Goal: Check status: Check status

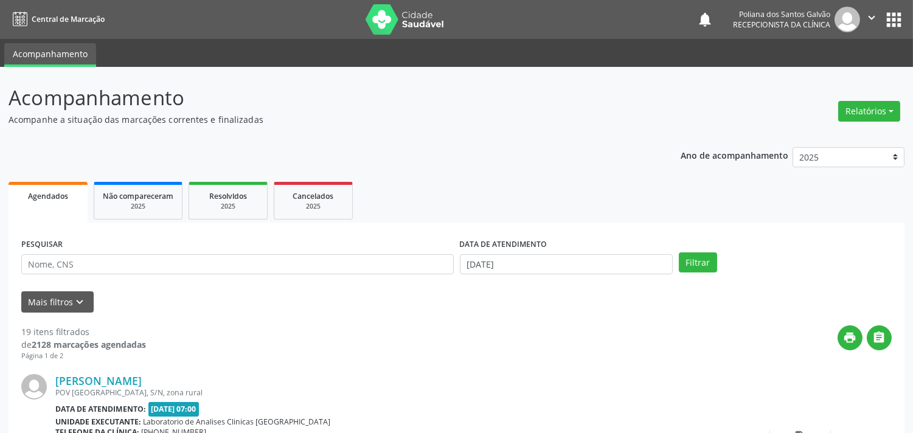
scroll to position [203, 0]
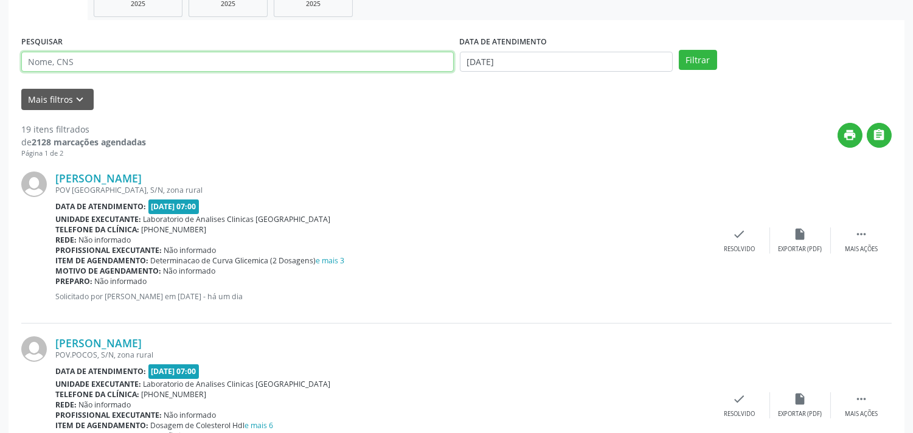
click at [111, 56] on input "text" at bounding box center [237, 62] width 433 height 21
type input "[PERSON_NAME]"
click at [679, 50] on button "Filtrar" at bounding box center [698, 60] width 38 height 21
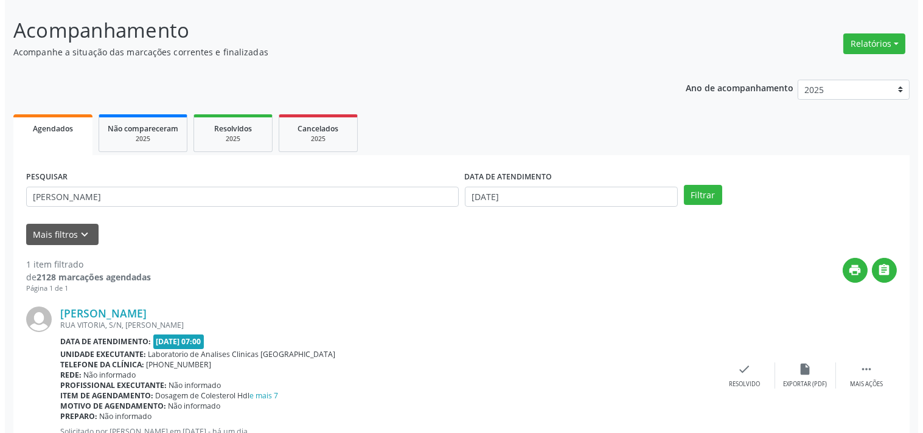
scroll to position [113, 0]
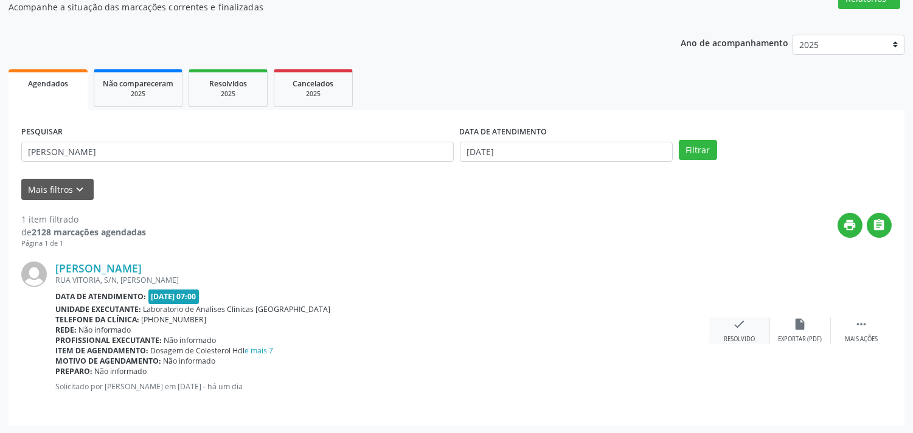
click at [738, 321] on icon "check" at bounding box center [739, 324] width 13 height 13
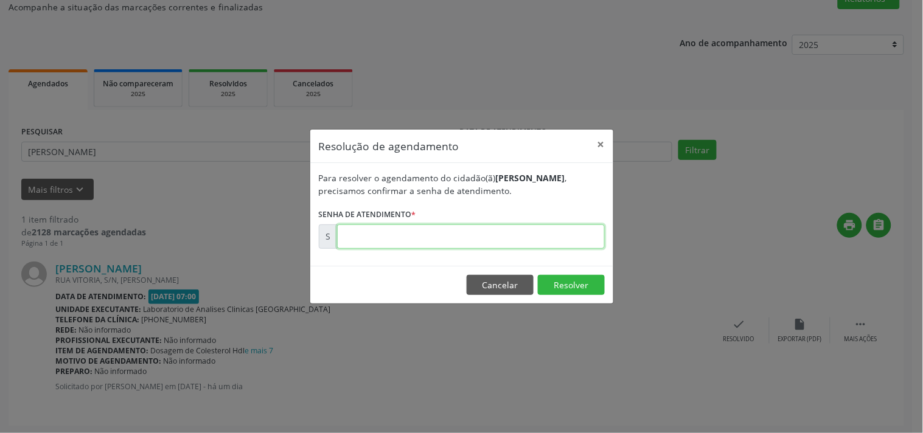
click at [540, 234] on input "text" at bounding box center [471, 236] width 268 height 24
type input "00177285"
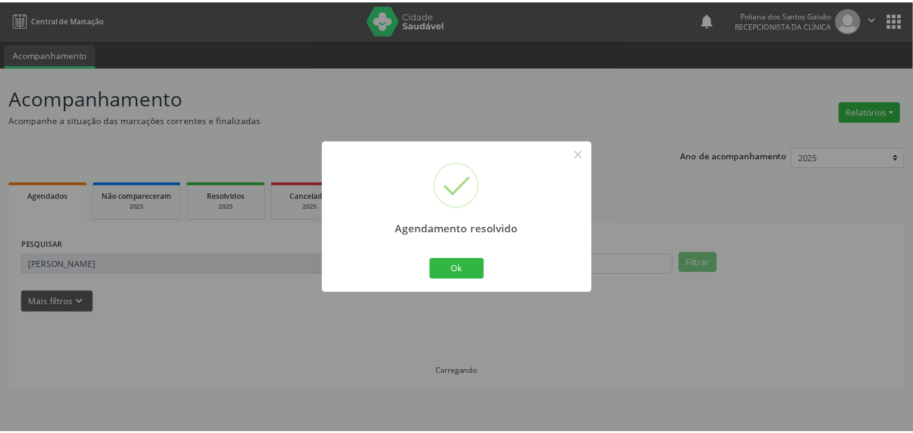
scroll to position [0, 0]
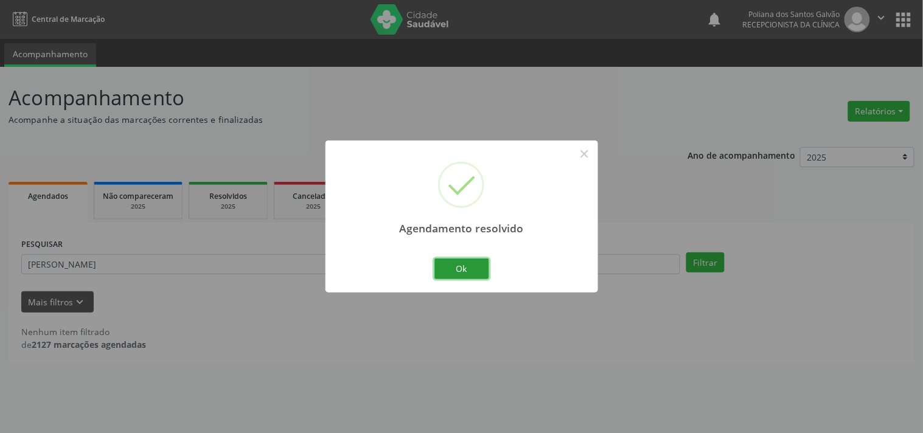
click at [448, 270] on button "Ok" at bounding box center [461, 269] width 55 height 21
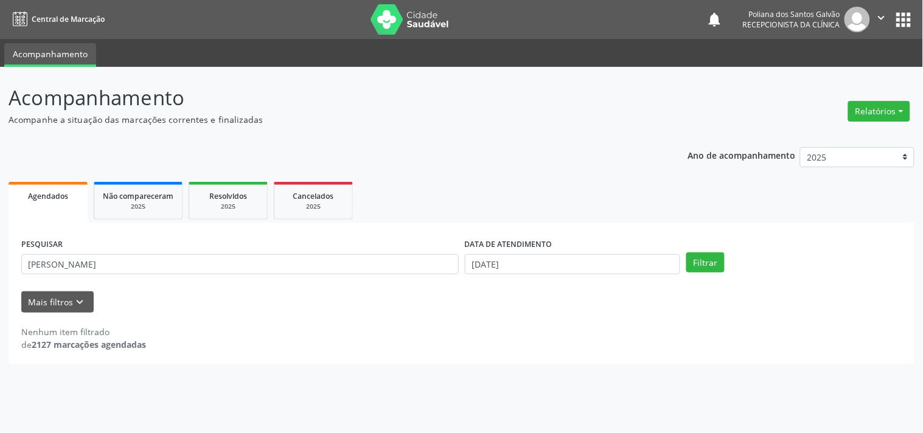
drag, startPoint x: 173, startPoint y: 275, endPoint x: 0, endPoint y: 209, distance: 185.4
click at [0, 225] on div "Acompanhamento Acompanhe a situação das marcações correntes e finalizadas Relat…" at bounding box center [461, 250] width 923 height 366
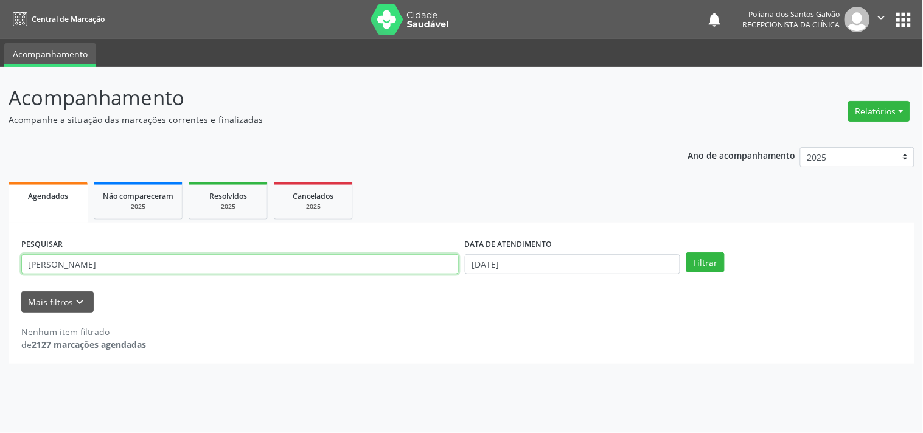
drag, startPoint x: 67, startPoint y: 264, endPoint x: 0, endPoint y: 217, distance: 81.7
click at [0, 223] on div "Acompanhamento Acompanhe a situação das marcações correntes e finalizadas Relat…" at bounding box center [461, 250] width 923 height 366
type input "VALD"
click at [686, 252] on button "Filtrar" at bounding box center [705, 262] width 38 height 21
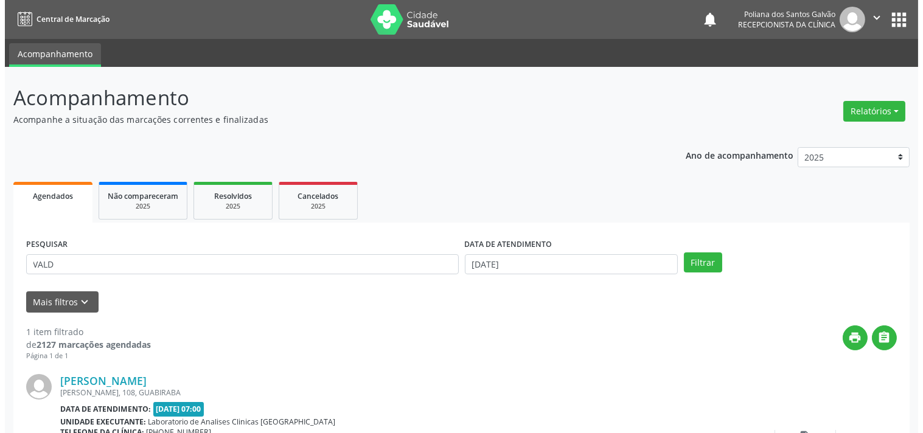
scroll to position [113, 0]
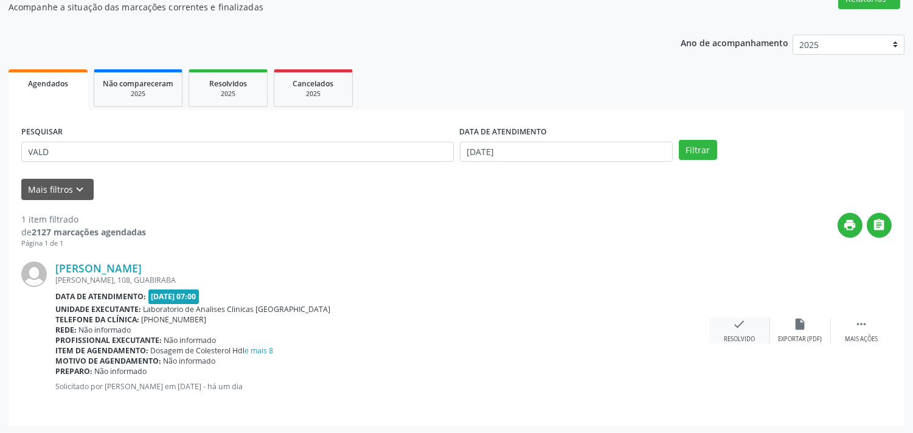
click at [740, 326] on icon "check" at bounding box center [739, 324] width 13 height 13
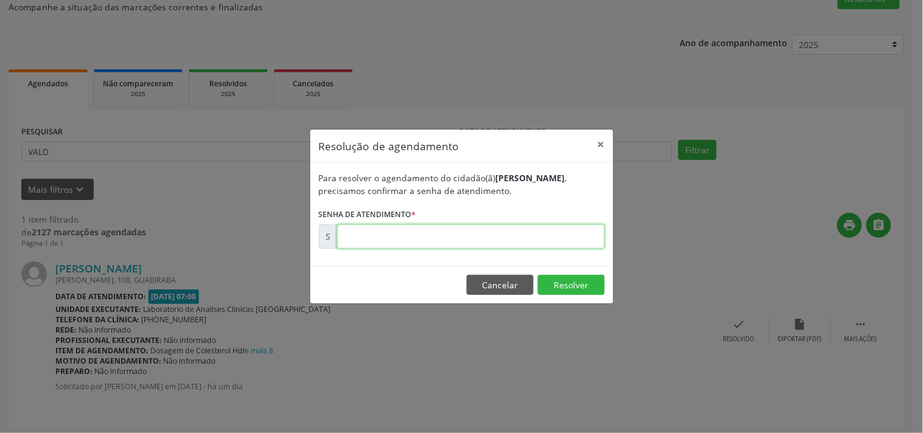
click at [524, 236] on input "text" at bounding box center [471, 236] width 268 height 24
type input "00177303"
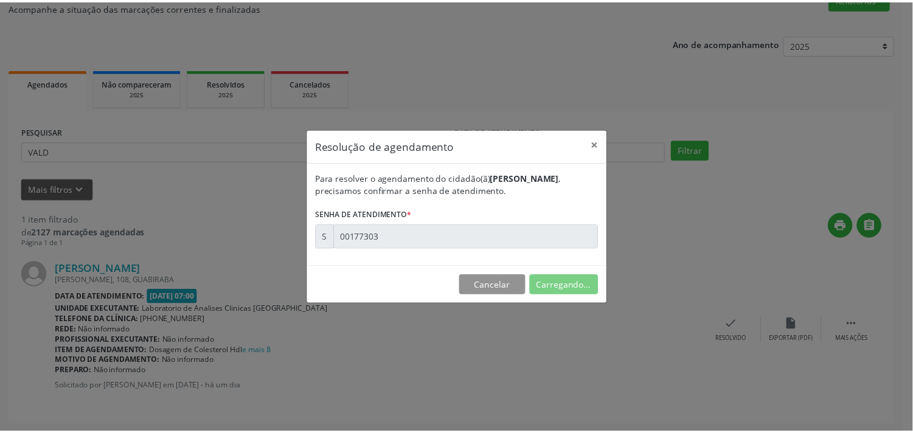
scroll to position [0, 0]
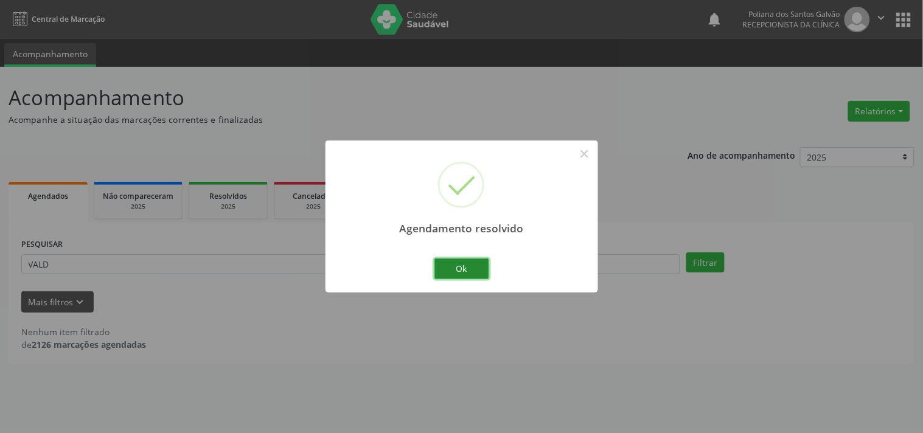
click at [465, 272] on button "Ok" at bounding box center [461, 269] width 55 height 21
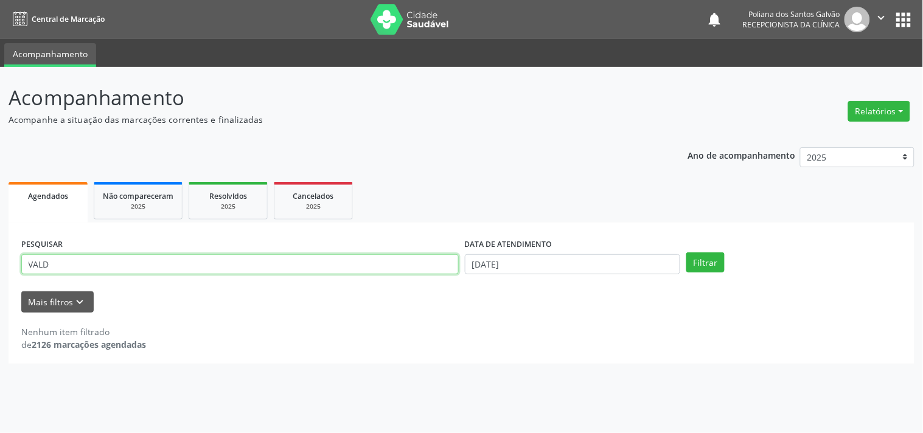
drag, startPoint x: 405, startPoint y: 265, endPoint x: 0, endPoint y: 212, distance: 408.0
click at [0, 215] on div "Acompanhamento Acompanhe a situação das marcações correntes e finalizadas Relat…" at bounding box center [461, 250] width 923 height 366
type input "[PERSON_NAME]"
click at [686, 252] on button "Filtrar" at bounding box center [705, 262] width 38 height 21
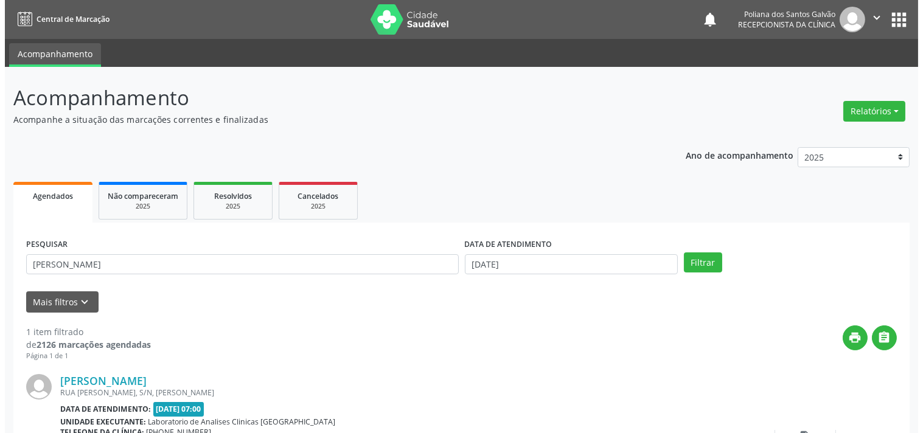
scroll to position [113, 0]
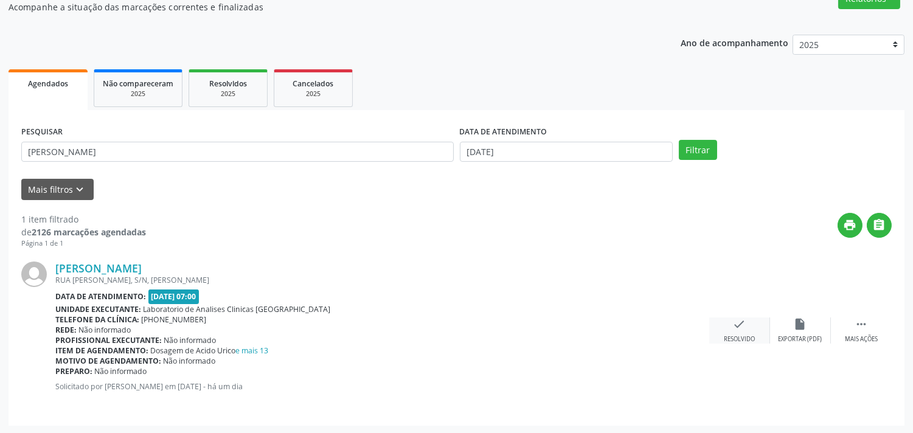
click at [745, 324] on icon "check" at bounding box center [739, 324] width 13 height 13
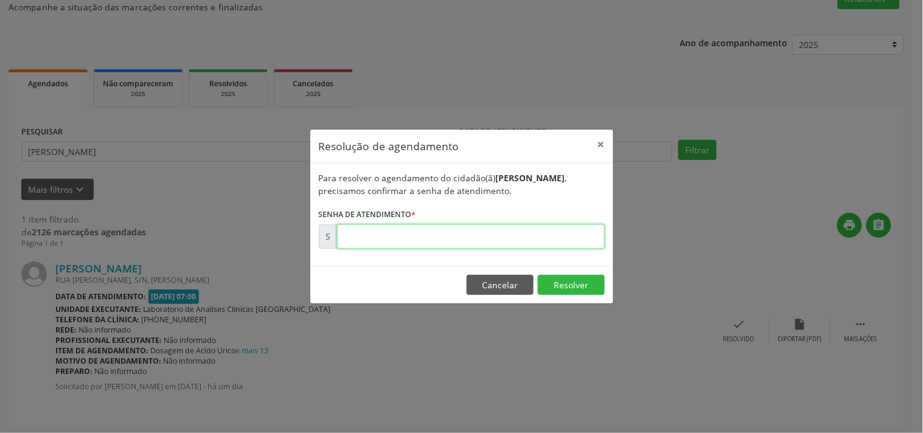
click at [540, 232] on input "text" at bounding box center [471, 236] width 268 height 24
type input "00177311"
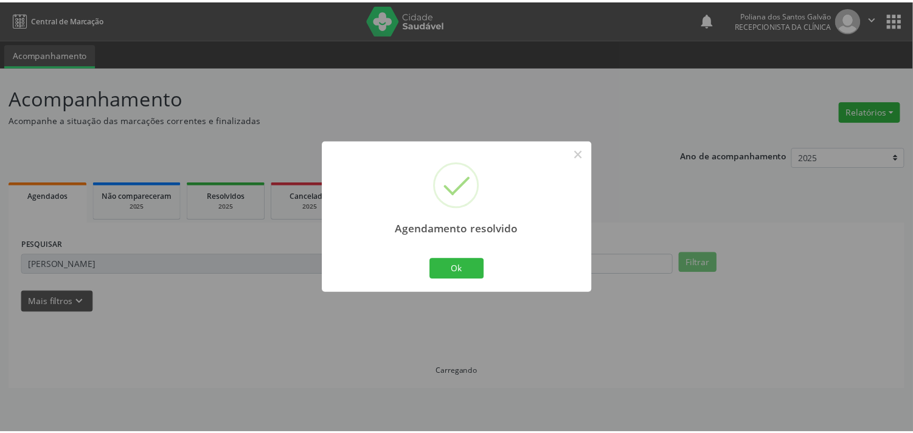
scroll to position [0, 0]
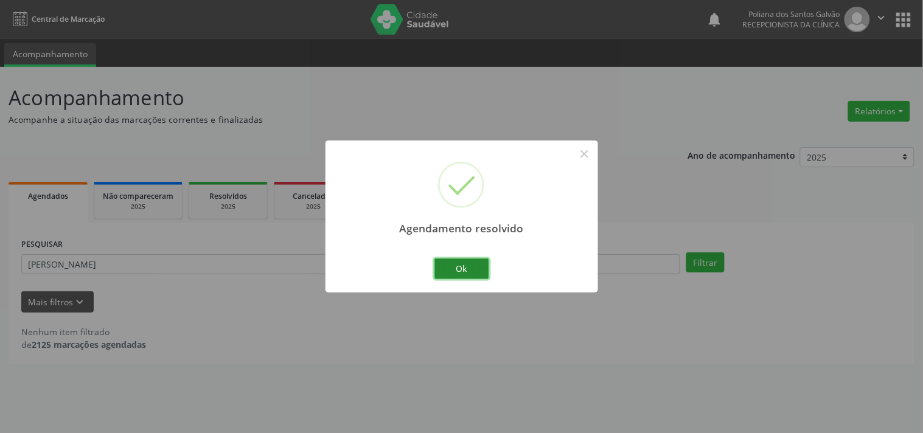
click at [472, 270] on button "Ok" at bounding box center [461, 269] width 55 height 21
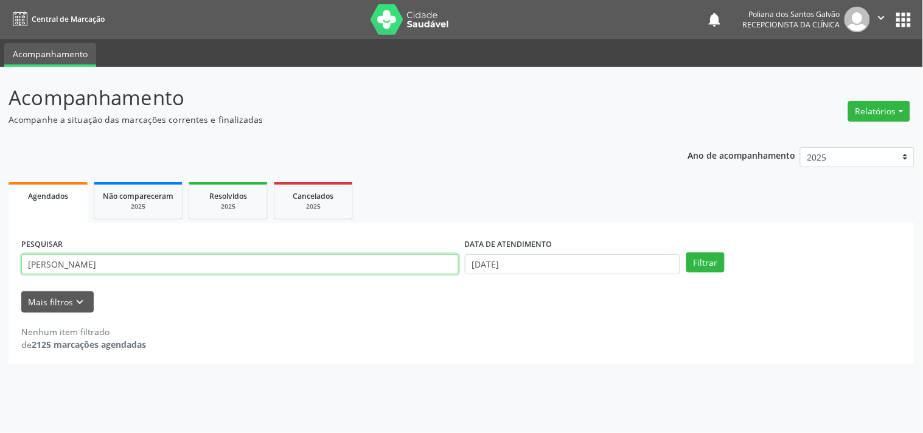
drag, startPoint x: 356, startPoint y: 258, endPoint x: 0, endPoint y: 169, distance: 366.9
click at [0, 173] on div "Acompanhamento Acompanhe a situação das marcações correntes e finalizadas Relat…" at bounding box center [461, 250] width 923 height 366
type input "LAIANE"
click at [686, 252] on button "Filtrar" at bounding box center [705, 262] width 38 height 21
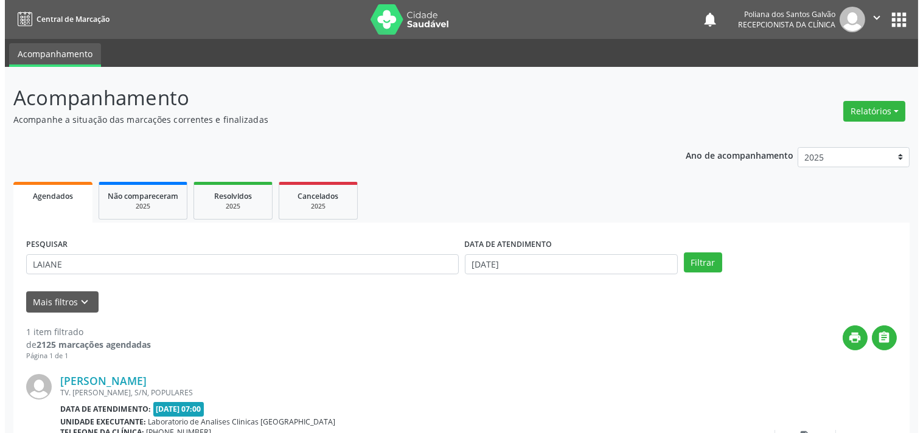
scroll to position [113, 0]
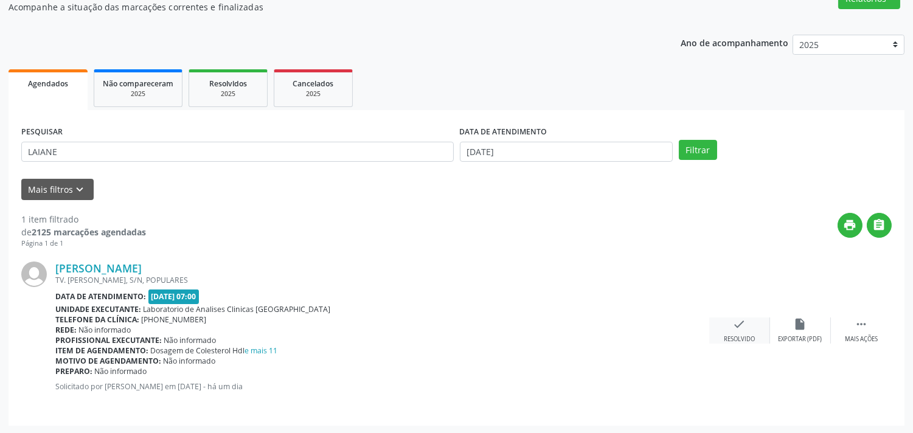
click at [747, 321] on div "check Resolvido" at bounding box center [739, 331] width 61 height 26
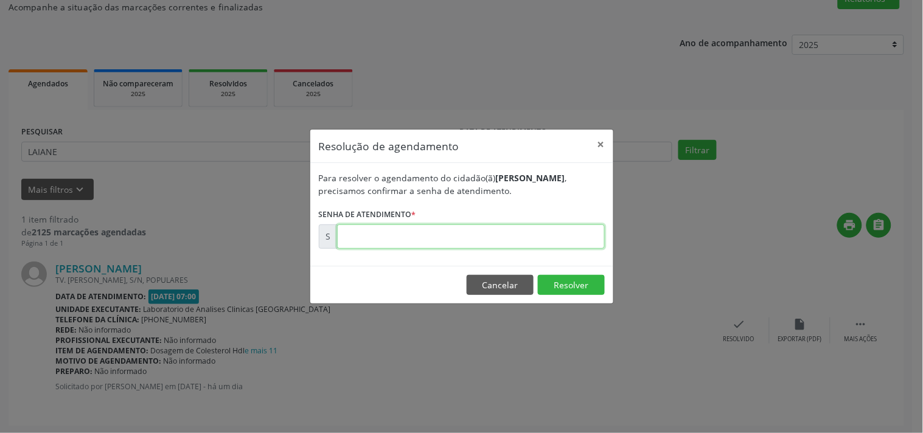
click at [582, 235] on input "text" at bounding box center [471, 236] width 268 height 24
type input "00177279"
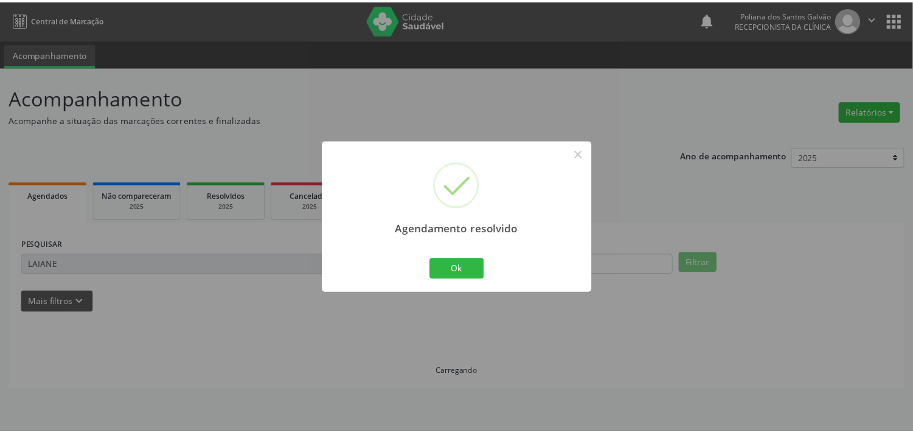
scroll to position [0, 0]
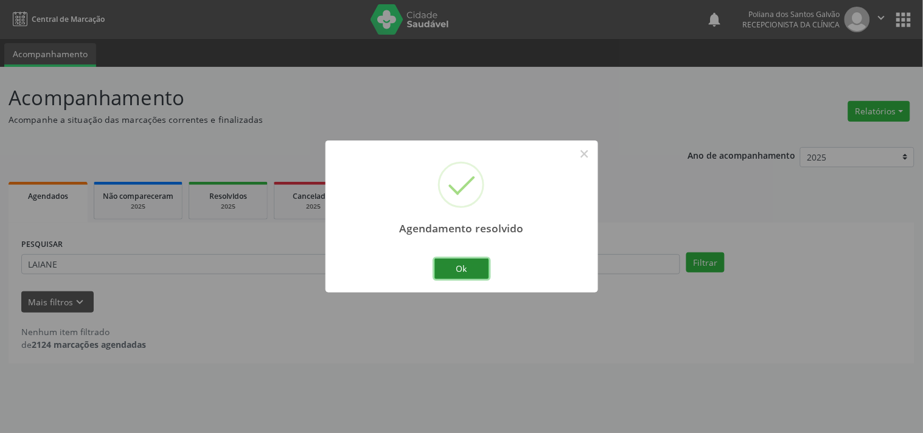
click at [448, 270] on button "Ok" at bounding box center [461, 269] width 55 height 21
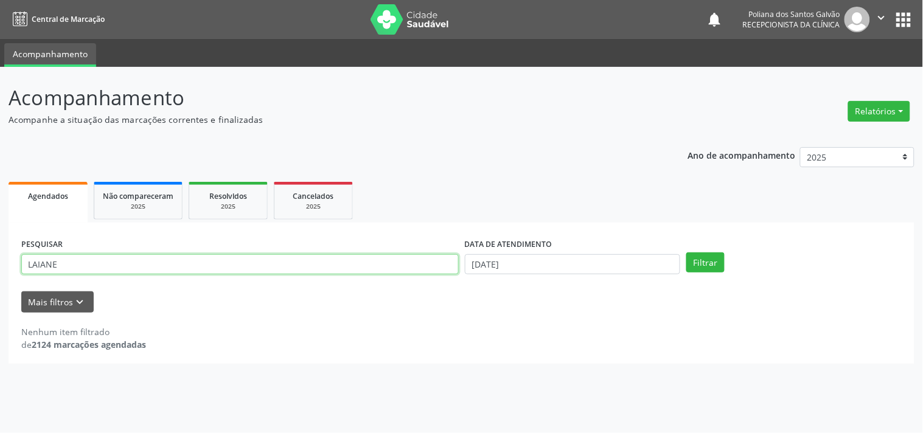
drag, startPoint x: 412, startPoint y: 263, endPoint x: 41, endPoint y: 243, distance: 372.2
drag, startPoint x: 41, startPoint y: 243, endPoint x: 88, endPoint y: 254, distance: 48.1
click at [88, 254] on input "LAIANE" at bounding box center [239, 264] width 437 height 21
drag, startPoint x: 88, startPoint y: 257, endPoint x: 0, endPoint y: 232, distance: 91.8
click at [0, 235] on div "Acompanhamento Acompanhe a situação das marcações correntes e finalizadas Relat…" at bounding box center [461, 250] width 923 height 366
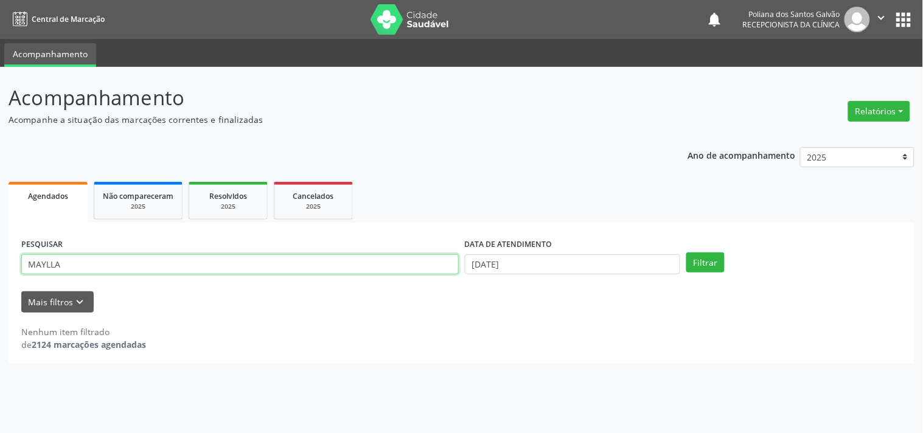
type input "MAYLLA"
click at [686, 252] on button "Filtrar" at bounding box center [705, 262] width 38 height 21
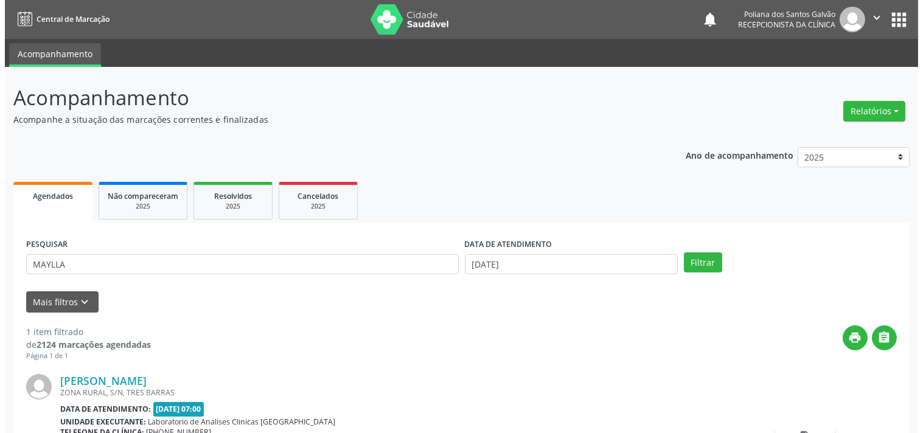
scroll to position [113, 0]
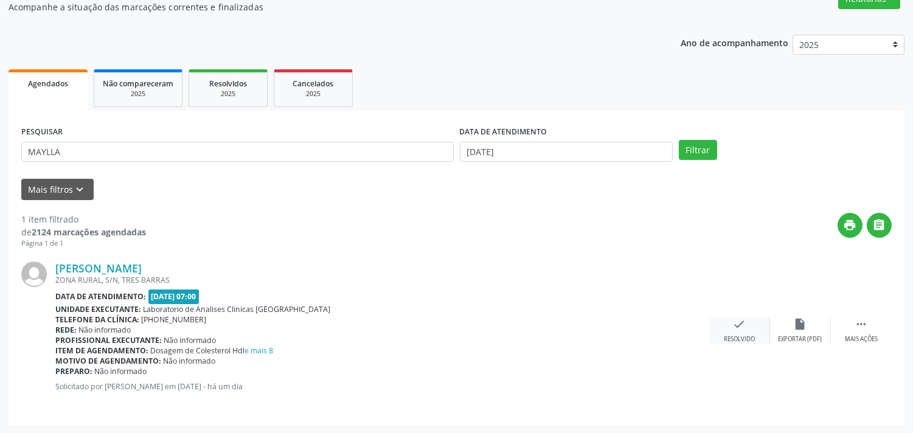
click at [726, 324] on div "check Resolvido" at bounding box center [739, 331] width 61 height 26
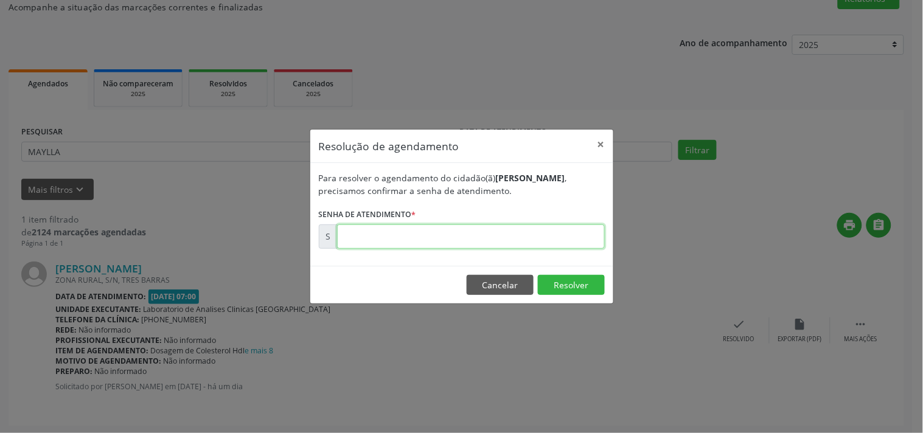
click at [573, 237] on input "text" at bounding box center [471, 236] width 268 height 24
type input "00177294"
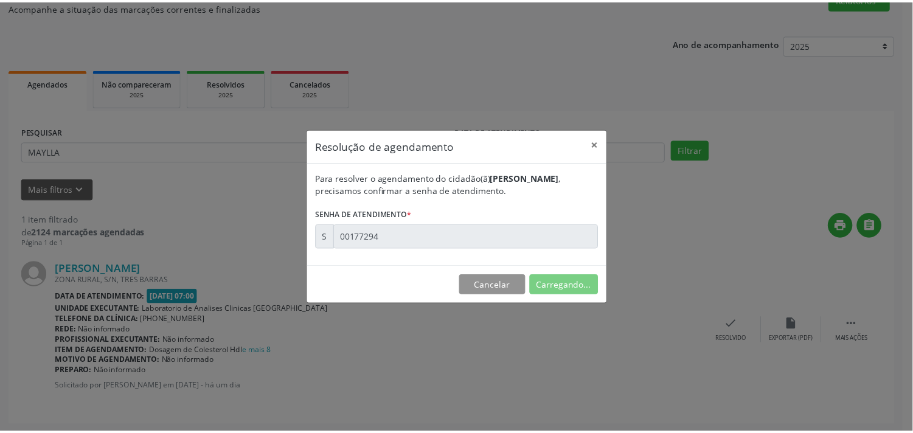
scroll to position [0, 0]
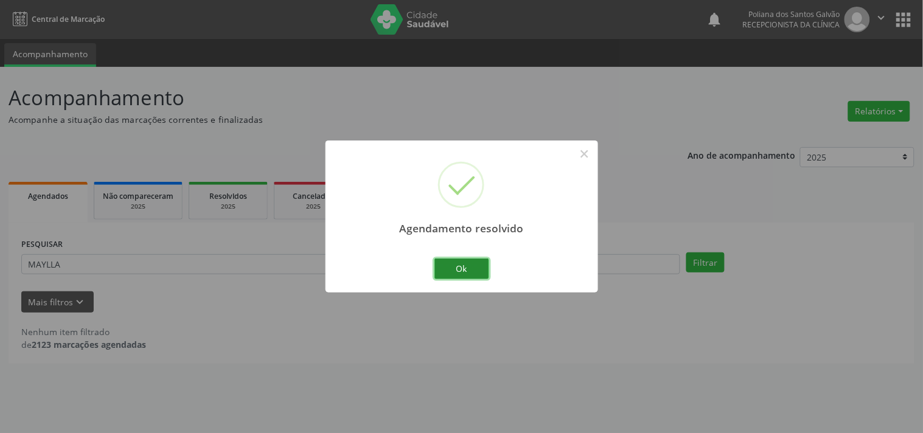
click at [467, 269] on button "Ok" at bounding box center [461, 269] width 55 height 21
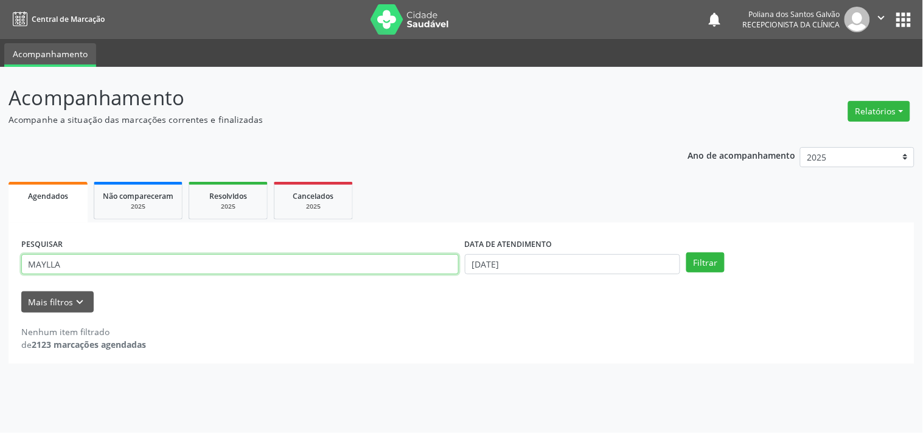
drag, startPoint x: 426, startPoint y: 265, endPoint x: 0, endPoint y: 154, distance: 440.1
click at [0, 162] on div "Acompanhamento Acompanhe a situação das marcações correntes e finalizadas Relat…" at bounding box center [461, 250] width 923 height 366
type input "[PERSON_NAME]"
click at [686, 252] on button "Filtrar" at bounding box center [705, 262] width 38 height 21
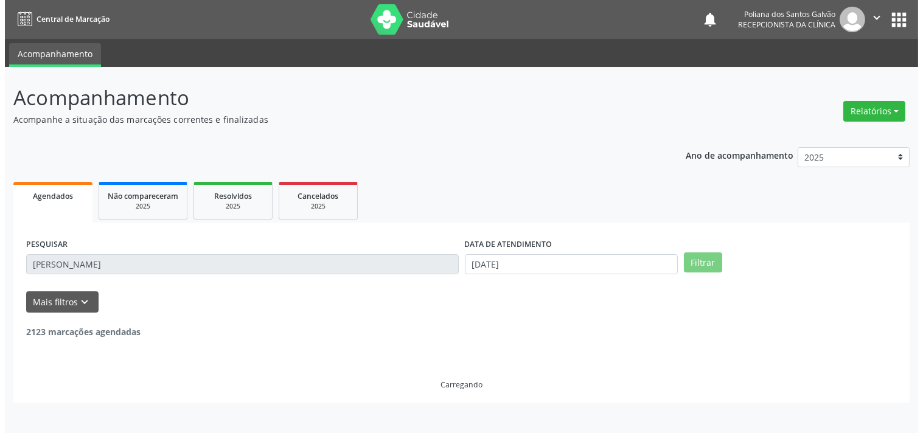
scroll to position [113, 0]
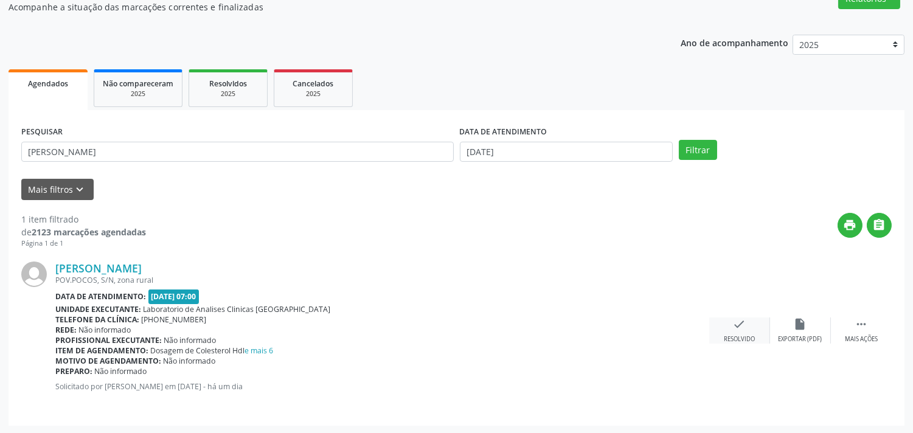
click at [738, 331] on div "check Resolvido" at bounding box center [739, 331] width 61 height 26
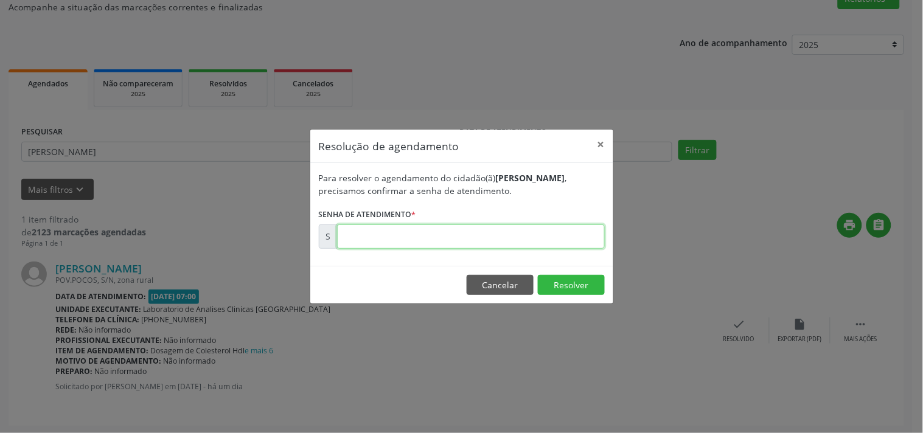
click at [557, 239] on input "text" at bounding box center [471, 236] width 268 height 24
type input "00177276"
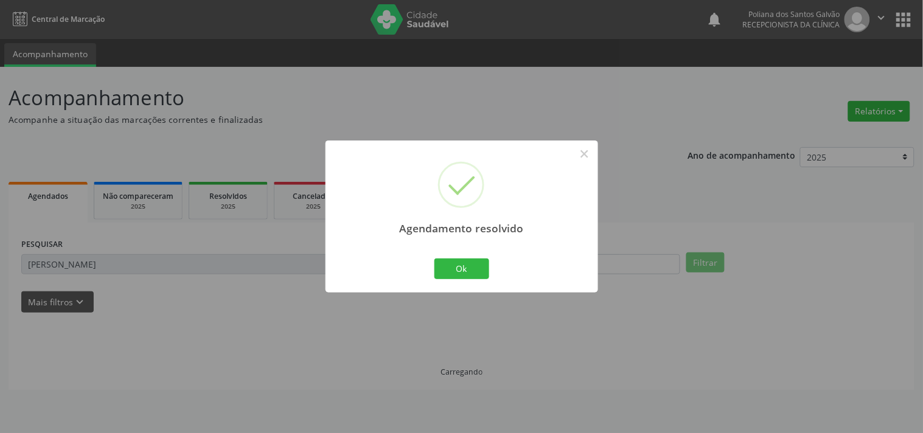
scroll to position [0, 0]
click at [464, 272] on button "Ok" at bounding box center [461, 269] width 55 height 21
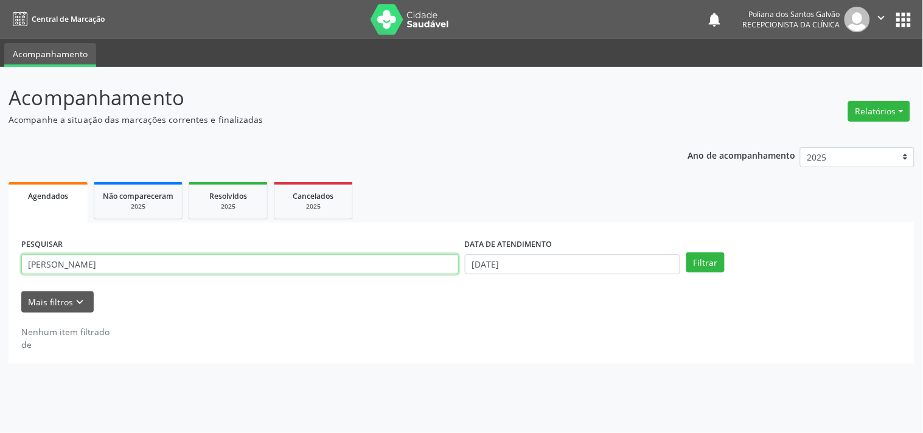
drag, startPoint x: 328, startPoint y: 265, endPoint x: 0, endPoint y: 105, distance: 365.4
click at [0, 105] on div "Acompanhamento Acompanhe a situação das marcações correntes e finalizadas Relat…" at bounding box center [461, 250] width 923 height 366
click at [686, 252] on button "Filtrar" at bounding box center [705, 262] width 38 height 21
click at [119, 265] on input "EDRICK" at bounding box center [239, 264] width 437 height 21
type input "EDRI"
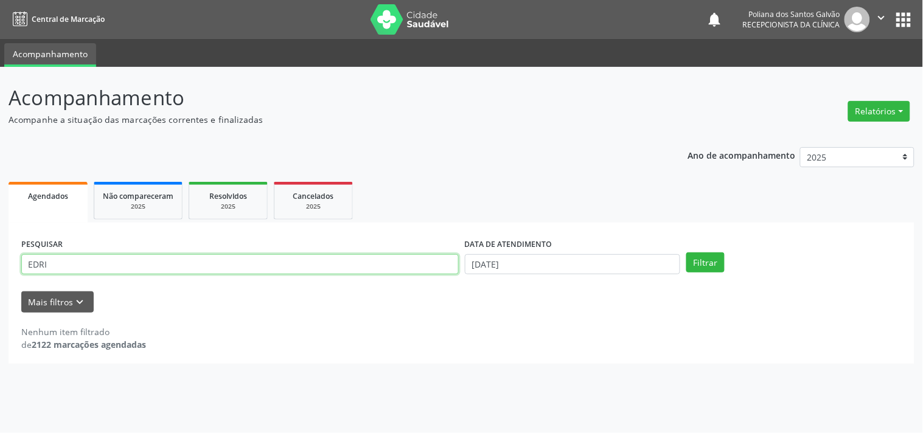
click at [686, 252] on button "Filtrar" at bounding box center [705, 262] width 38 height 21
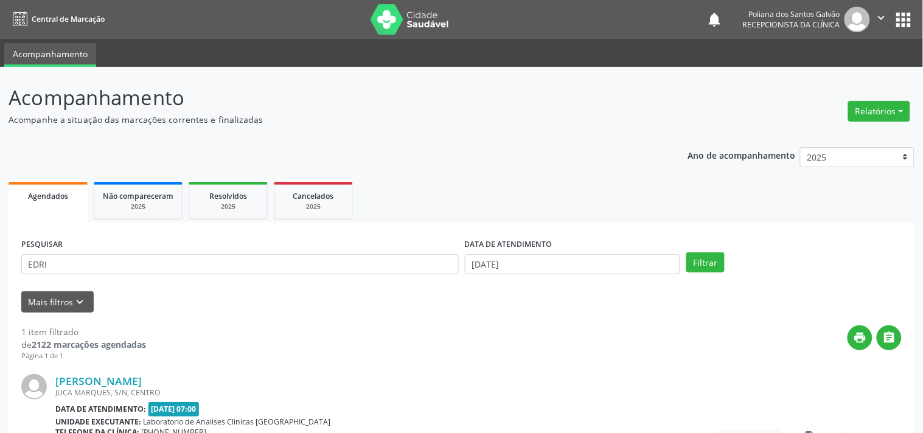
scroll to position [113, 0]
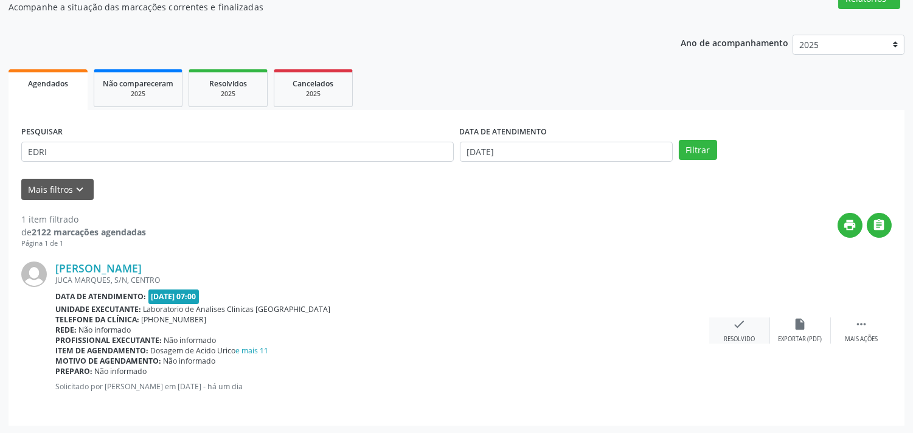
click at [731, 325] on div "check Resolvido" at bounding box center [739, 331] width 61 height 26
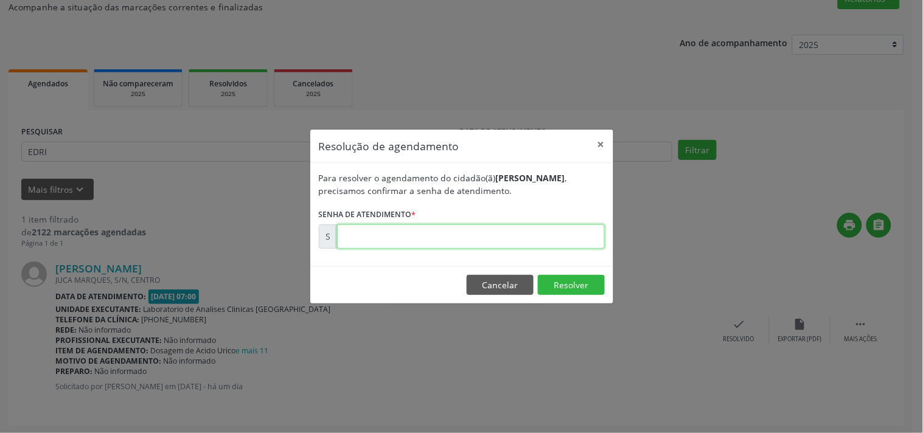
click at [533, 242] on input "text" at bounding box center [471, 236] width 268 height 24
type input "00177277"
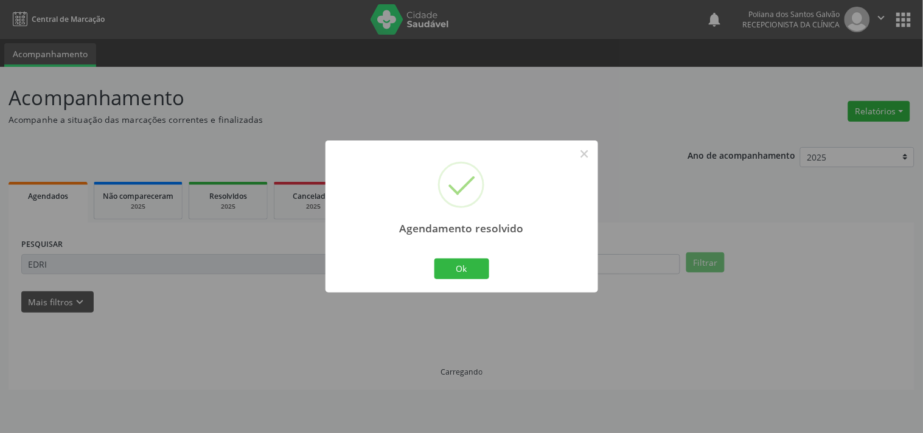
scroll to position [0, 0]
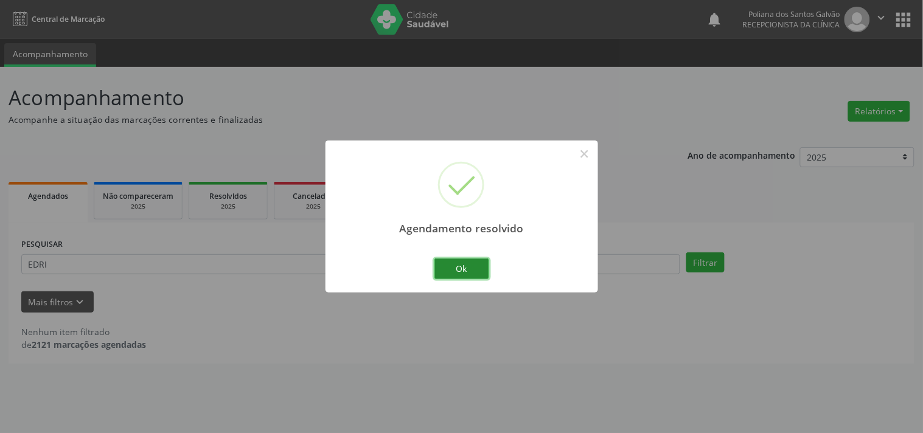
click at [454, 264] on button "Ok" at bounding box center [461, 269] width 55 height 21
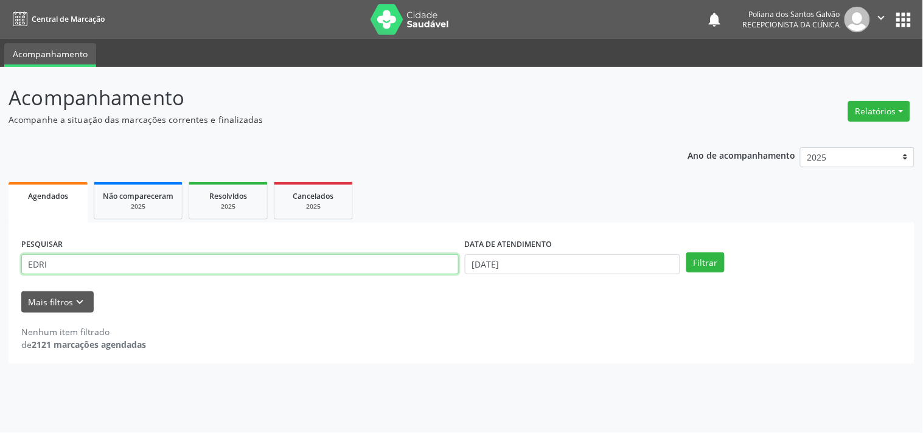
drag, startPoint x: 397, startPoint y: 262, endPoint x: 0, endPoint y: 186, distance: 403.7
click at [0, 186] on div "Acompanhamento Acompanhe a situação das marcações correntes e finalizadas Relat…" at bounding box center [461, 250] width 923 height 366
type input "[PERSON_NAME]"
click at [686, 252] on button "Filtrar" at bounding box center [705, 262] width 38 height 21
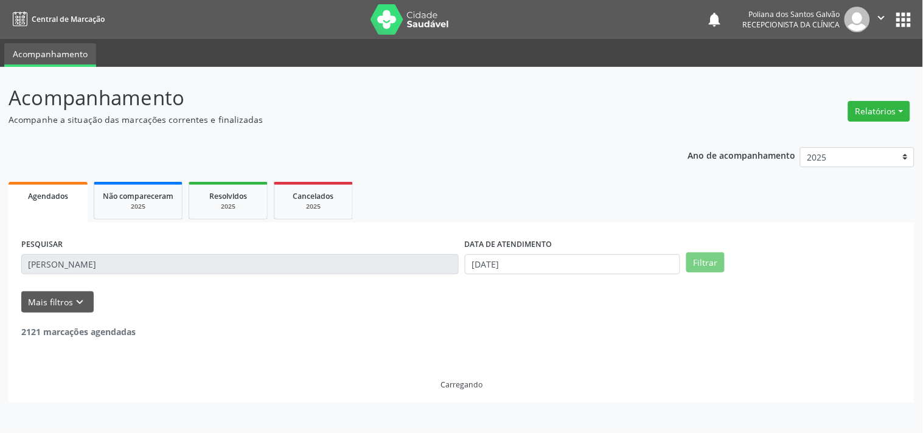
scroll to position [113, 0]
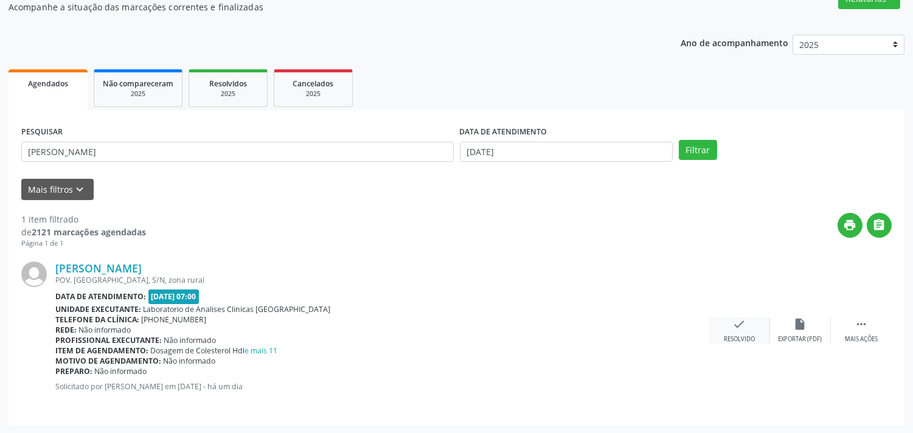
click at [735, 319] on icon "check" at bounding box center [739, 324] width 13 height 13
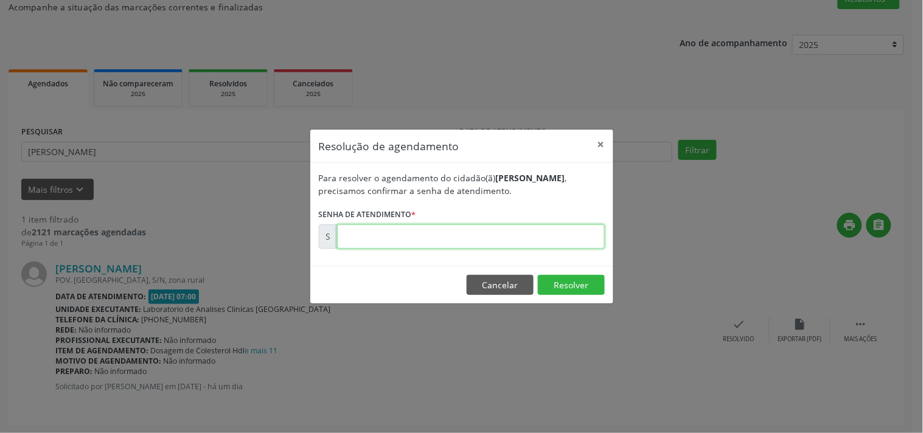
click at [568, 227] on input "text" at bounding box center [471, 236] width 268 height 24
type input "00177287"
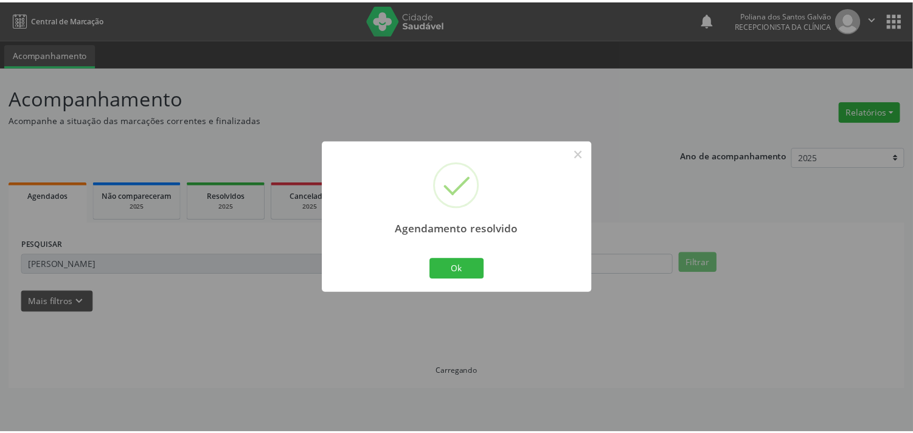
scroll to position [0, 0]
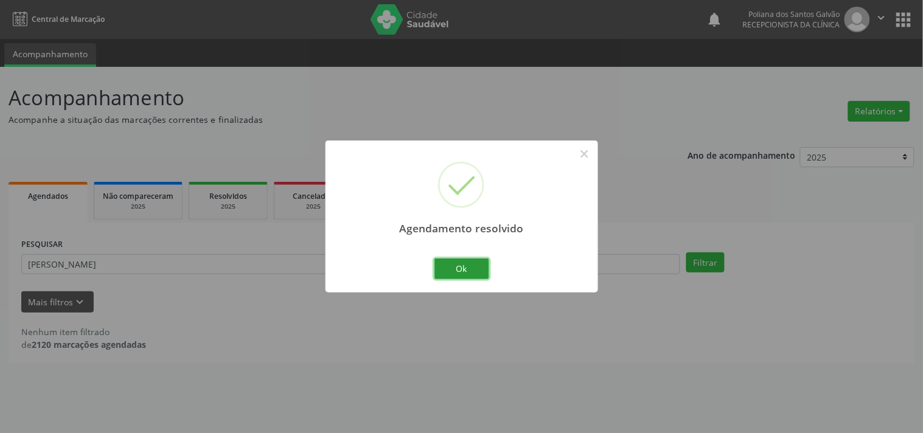
click at [455, 271] on button "Ok" at bounding box center [461, 269] width 55 height 21
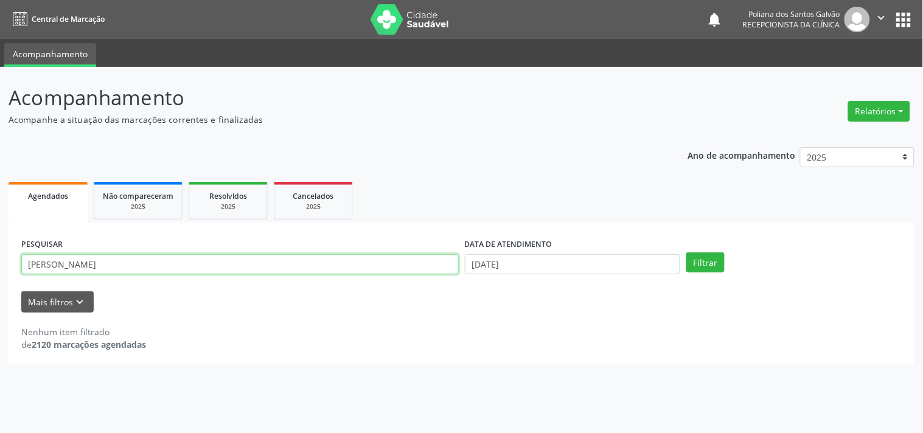
drag, startPoint x: 401, startPoint y: 274, endPoint x: 0, endPoint y: 177, distance: 413.0
click at [0, 193] on div "Acompanhamento Acompanhe a situação das marcações correntes e finalizadas Relat…" at bounding box center [461, 250] width 923 height 366
type input "KATIA"
click at [686, 252] on button "Filtrar" at bounding box center [705, 262] width 38 height 21
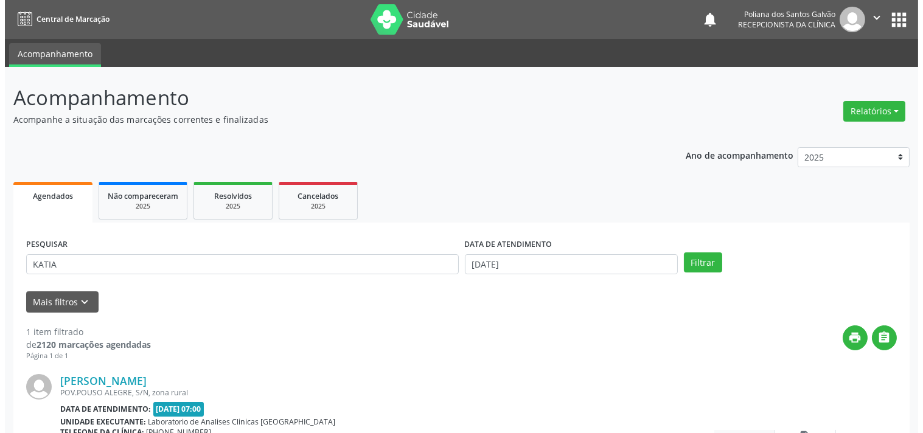
scroll to position [113, 0]
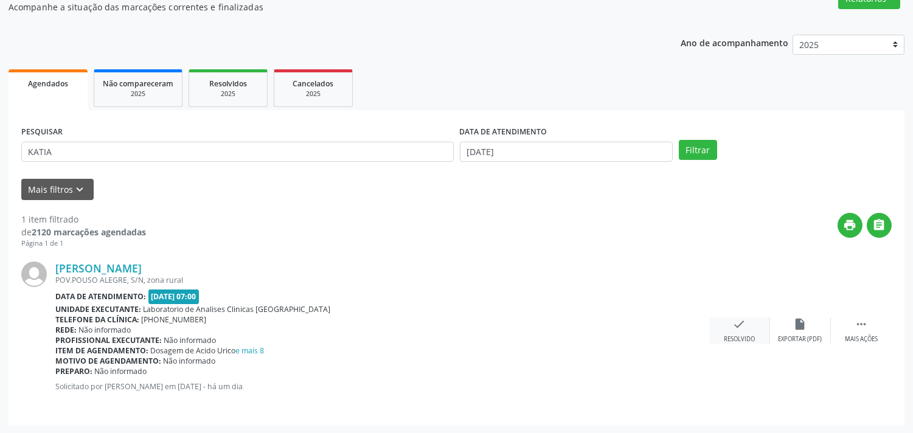
click at [734, 321] on icon "check" at bounding box center [739, 324] width 13 height 13
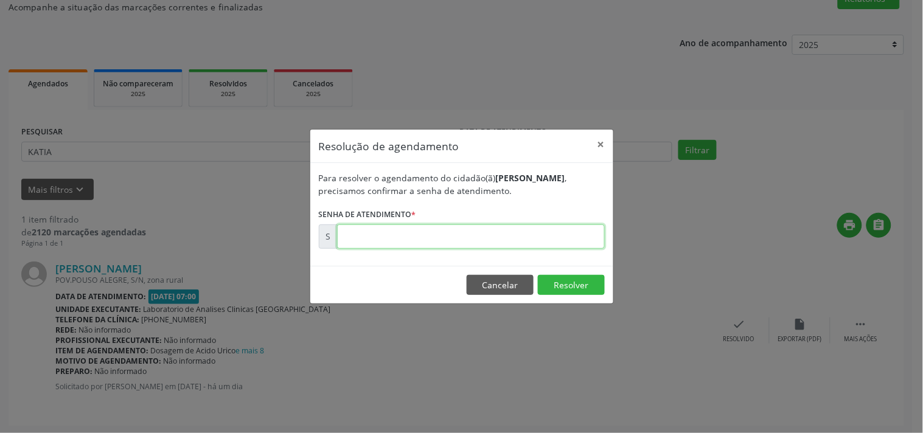
click at [567, 238] on input "text" at bounding box center [471, 236] width 268 height 24
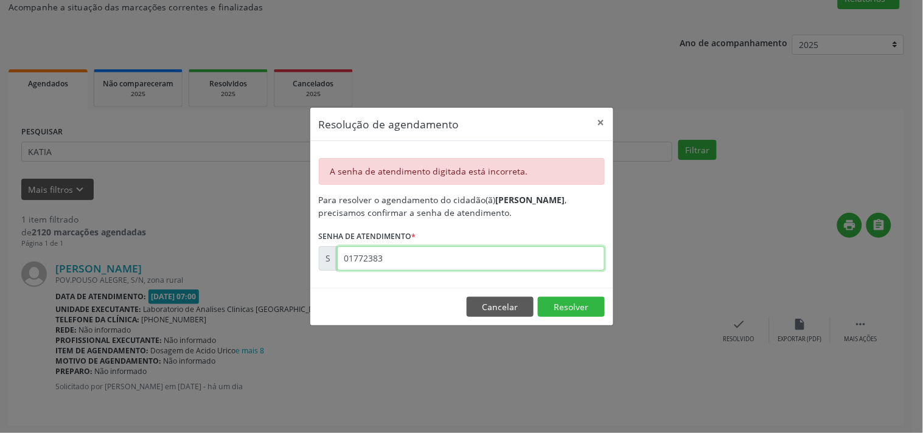
click at [433, 270] on input "01772383" at bounding box center [471, 258] width 268 height 24
type input "00177283"
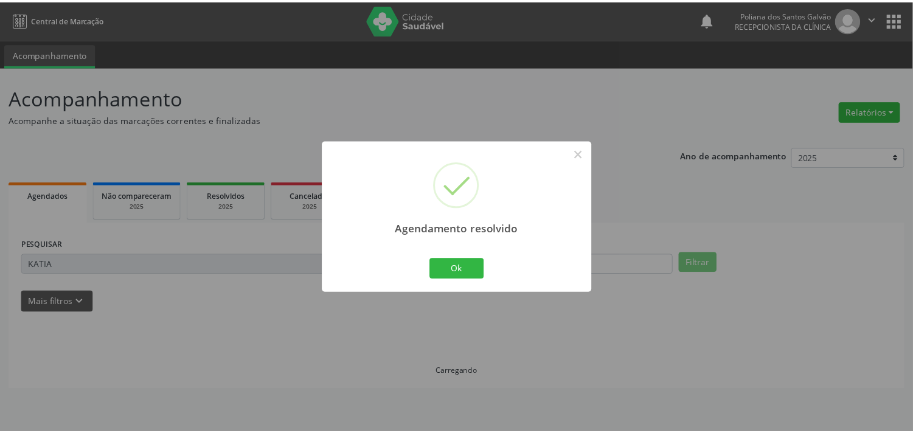
scroll to position [0, 0]
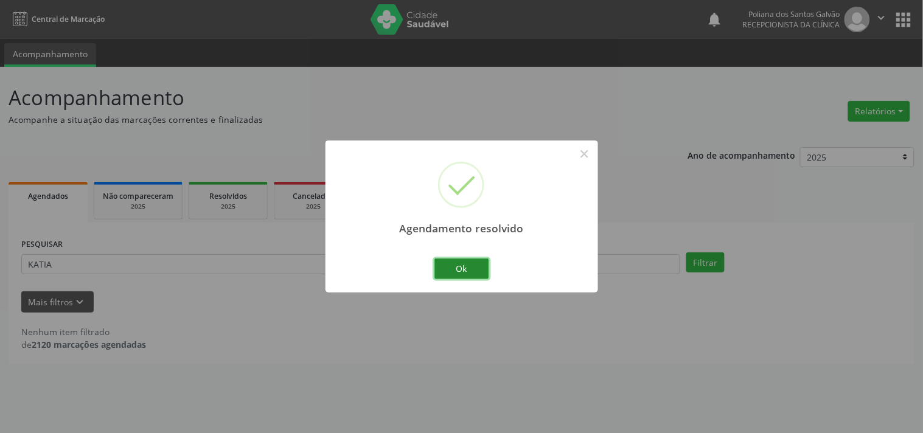
drag, startPoint x: 444, startPoint y: 268, endPoint x: 333, endPoint y: 265, distance: 110.7
click at [444, 266] on button "Ok" at bounding box center [461, 269] width 55 height 21
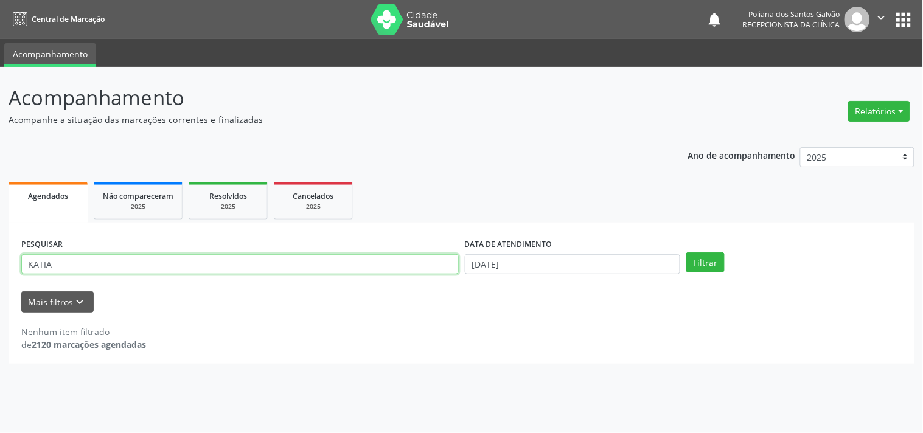
drag, startPoint x: 342, startPoint y: 269, endPoint x: 0, endPoint y: 116, distance: 374.7
click at [0, 132] on div "Acompanhamento Acompanhe a situação das marcações correntes e finalizadas Relat…" at bounding box center [461, 250] width 923 height 366
type input "IRLLA"
click at [686, 252] on button "Filtrar" at bounding box center [705, 262] width 38 height 21
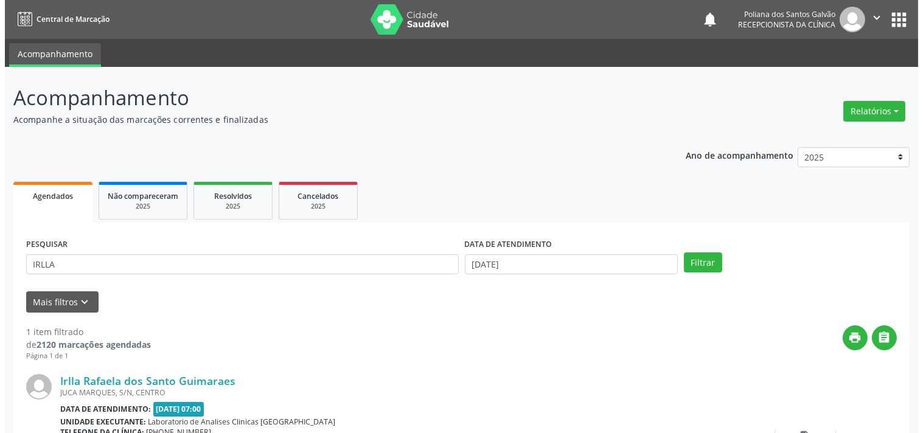
scroll to position [113, 0]
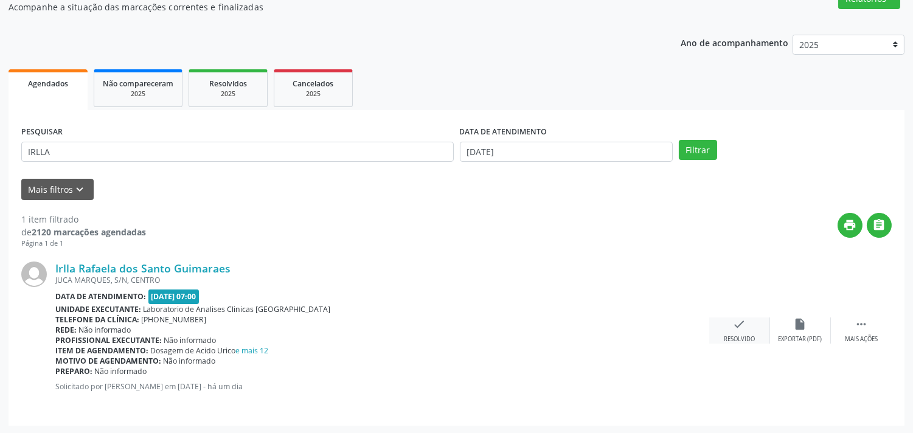
click at [732, 327] on div "check Resolvido" at bounding box center [739, 331] width 61 height 26
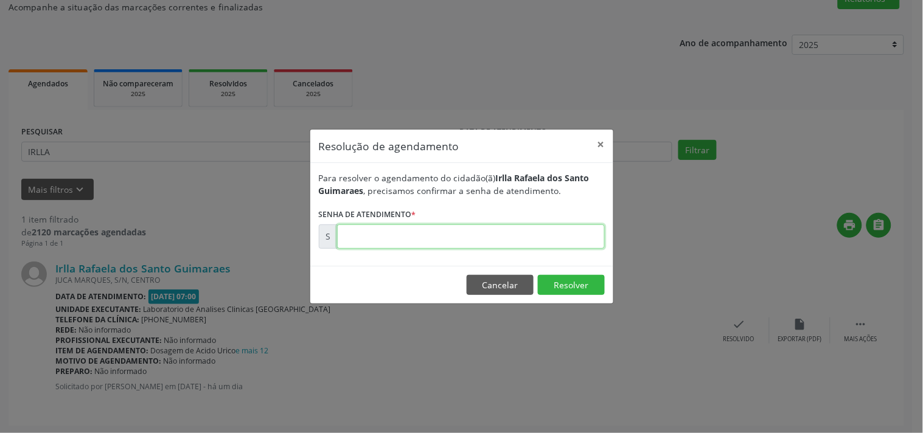
click at [400, 232] on input "text" at bounding box center [471, 236] width 268 height 24
type input "00177281"
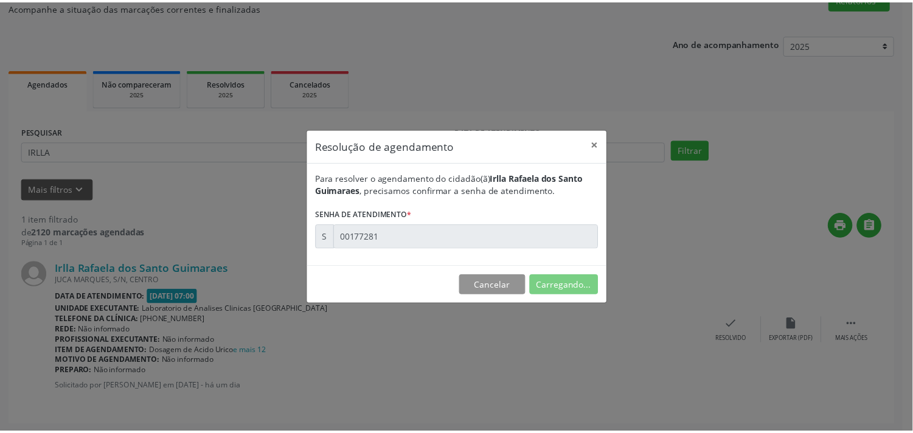
scroll to position [0, 0]
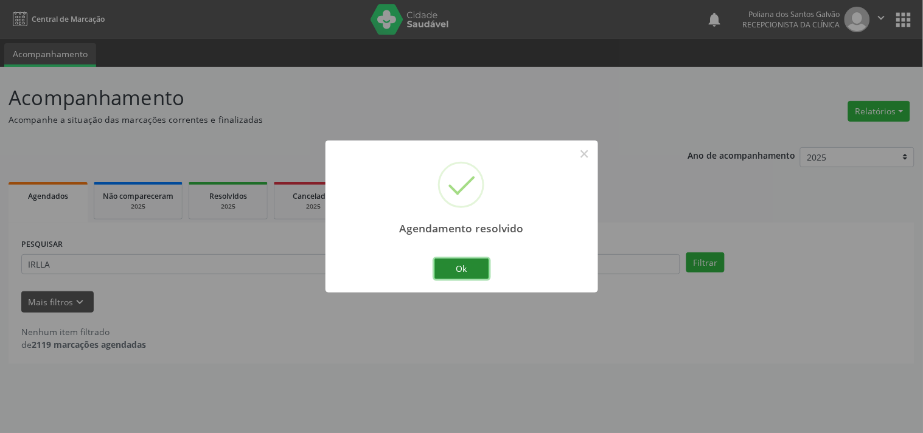
click at [445, 272] on button "Ok" at bounding box center [461, 269] width 55 height 21
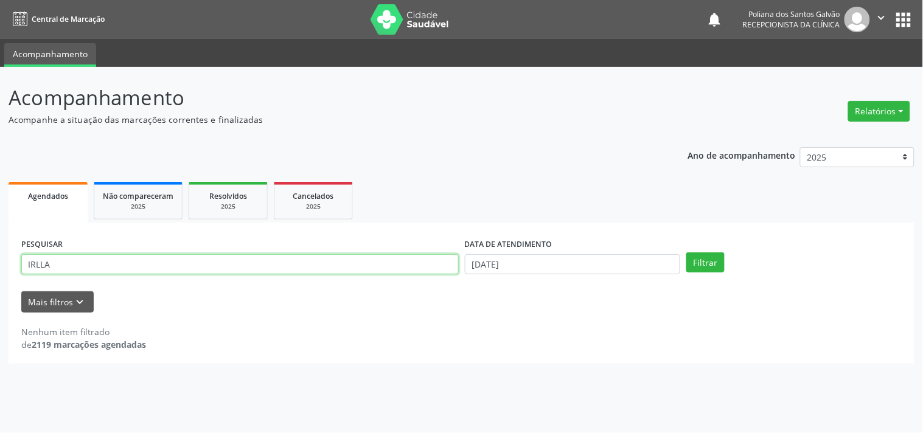
drag, startPoint x: 400, startPoint y: 262, endPoint x: 24, endPoint y: 177, distance: 384.7
click at [32, 174] on div "Ano de acompanhamento 2025 2024 2023 Agendados Não compareceram 2025 Resolvidos…" at bounding box center [462, 251] width 906 height 225
click at [686, 252] on button "Filtrar" at bounding box center [705, 262] width 38 height 21
drag, startPoint x: 33, startPoint y: 263, endPoint x: 0, endPoint y: 250, distance: 35.5
click at [0, 250] on div "Acompanhamento Acompanhe a situação das marcações correntes e finalizadas Relat…" at bounding box center [461, 250] width 923 height 366
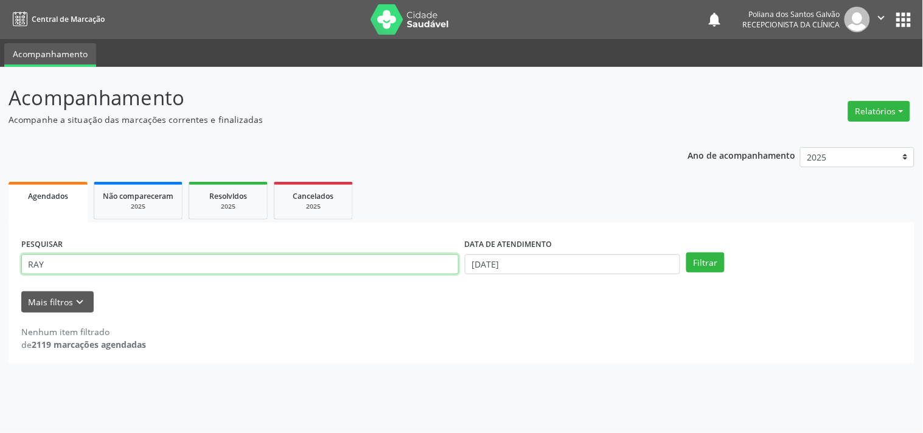
type input "RAY"
click at [686, 252] on button "Filtrar" at bounding box center [705, 262] width 38 height 21
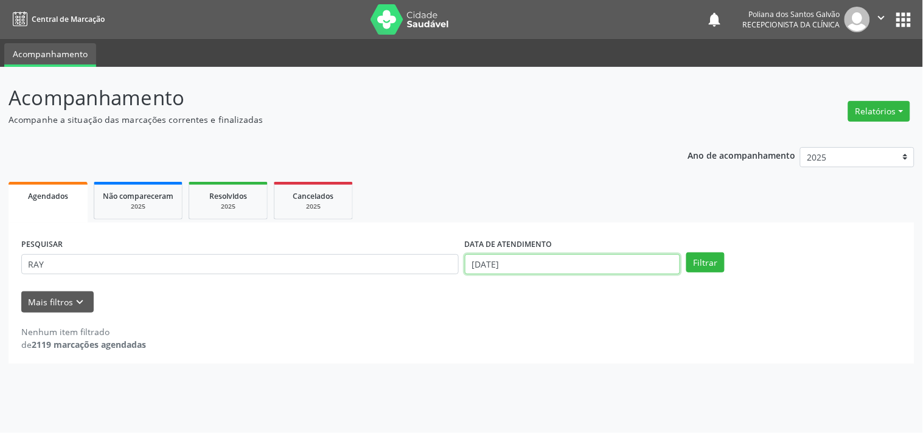
click at [532, 260] on input "[DATE]" at bounding box center [572, 264] width 215 height 21
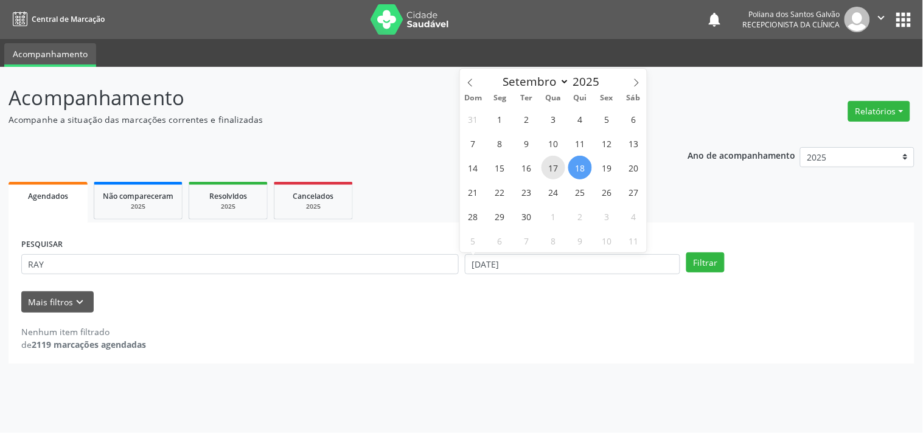
click at [556, 165] on span "17" at bounding box center [553, 168] width 24 height 24
type input "[DATE]"
click at [575, 167] on span "18" at bounding box center [580, 168] width 24 height 24
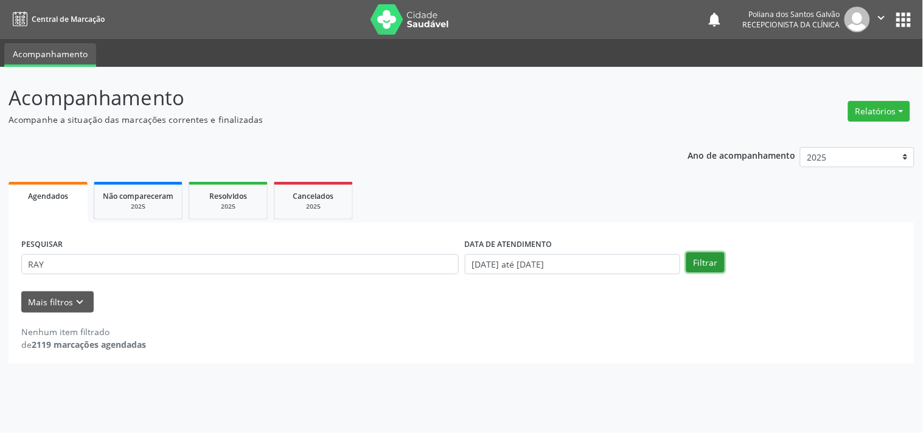
click at [693, 260] on button "Filtrar" at bounding box center [705, 262] width 38 height 21
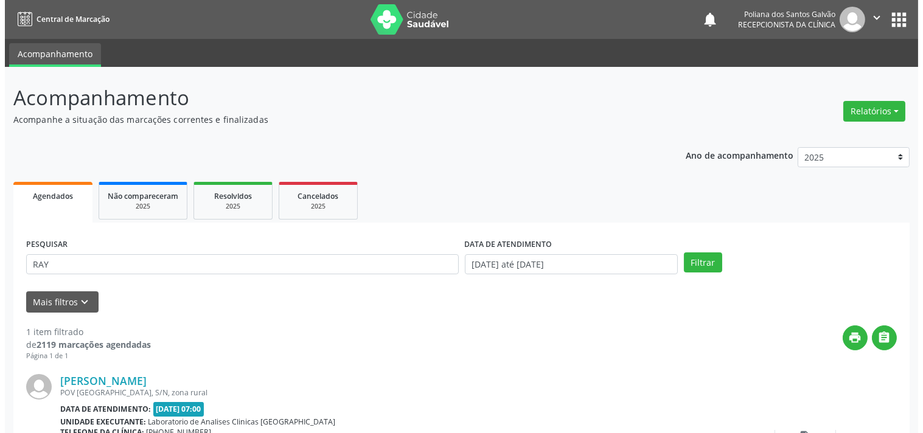
scroll to position [113, 0]
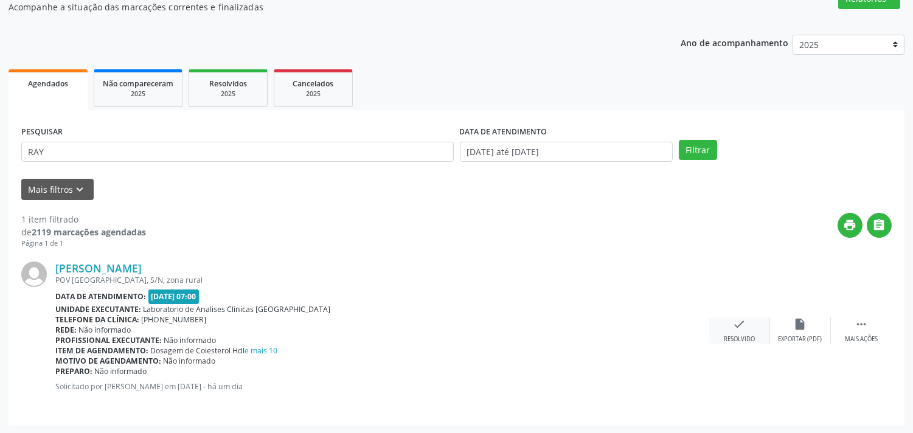
click at [746, 330] on div "check Resolvido" at bounding box center [739, 331] width 61 height 26
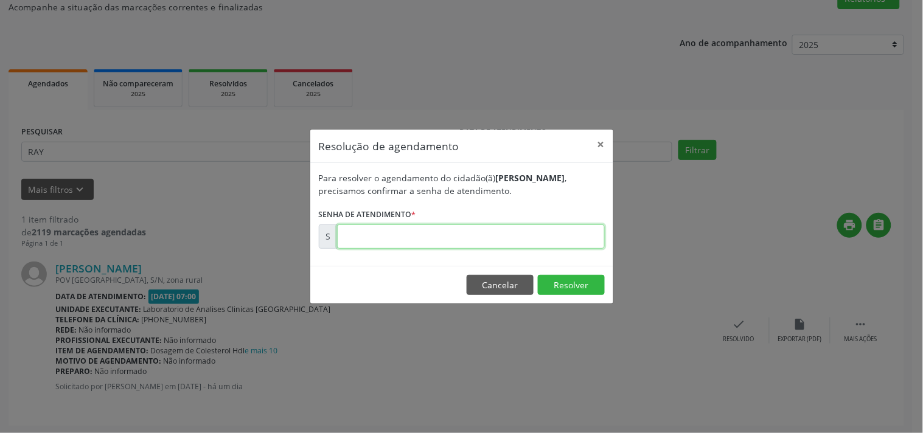
click at [555, 233] on input "text" at bounding box center [471, 236] width 268 height 24
type input "00177274"
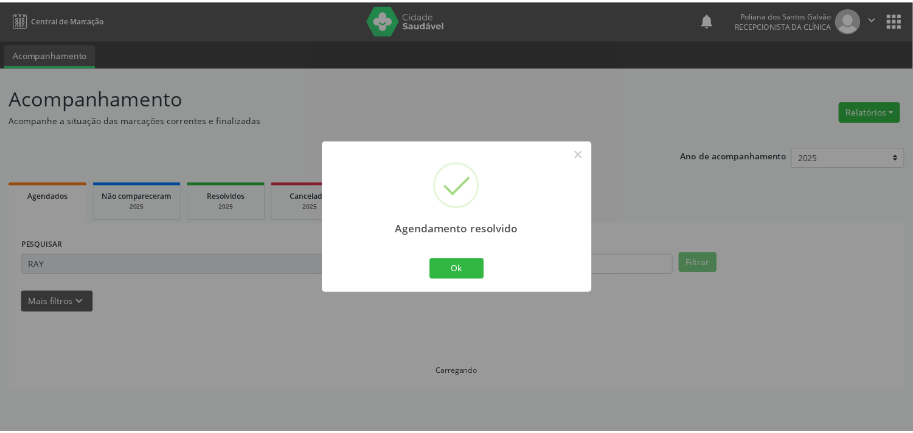
scroll to position [0, 0]
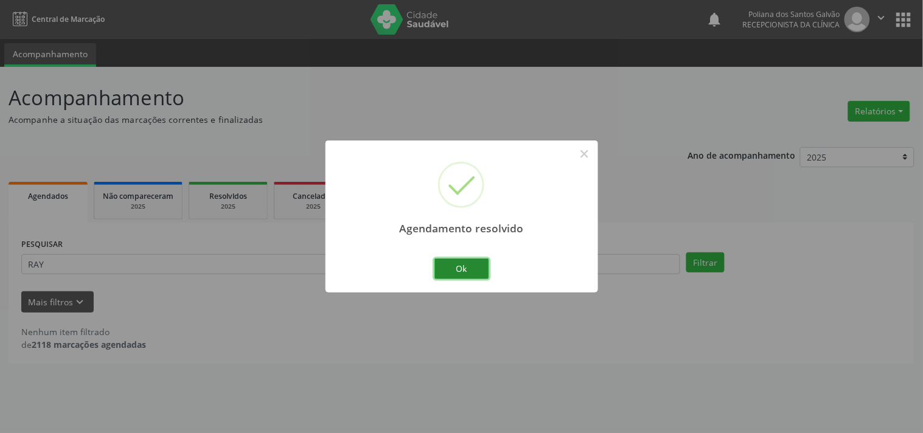
click at [446, 263] on button "Ok" at bounding box center [461, 269] width 55 height 21
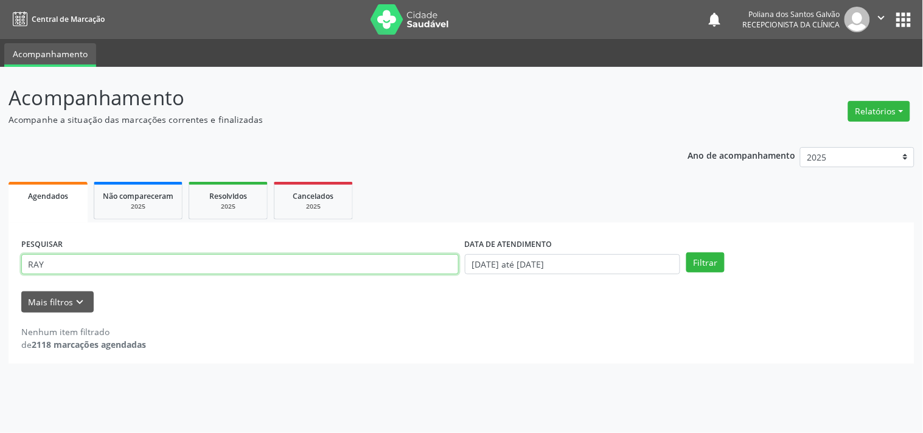
drag, startPoint x: 341, startPoint y: 260, endPoint x: 0, endPoint y: 165, distance: 353.5
click at [0, 173] on div "Acompanhamento Acompanhe a situação das marcações correntes e finalizadas Relat…" at bounding box center [461, 250] width 923 height 366
type input "ADILS"
click at [686, 252] on button "Filtrar" at bounding box center [705, 262] width 38 height 21
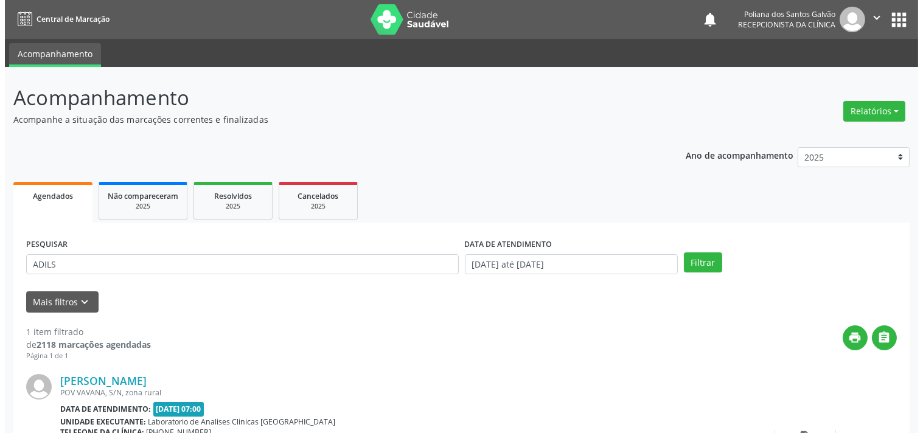
scroll to position [113, 0]
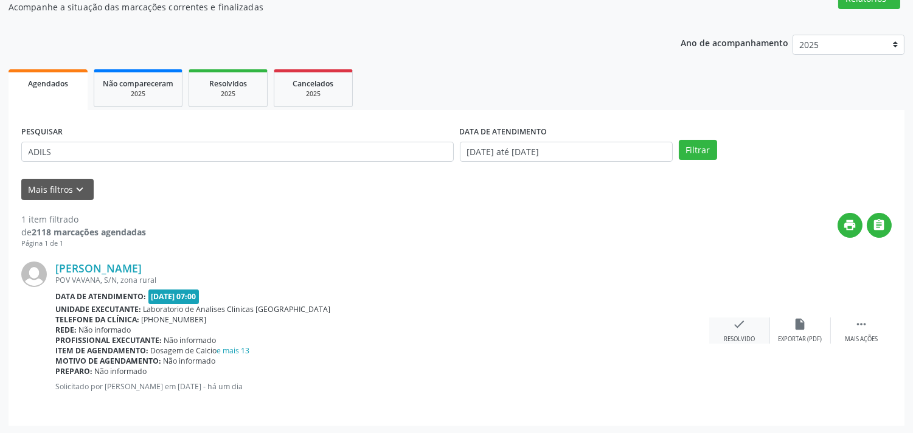
click at [734, 330] on div "check Resolvido" at bounding box center [739, 331] width 61 height 26
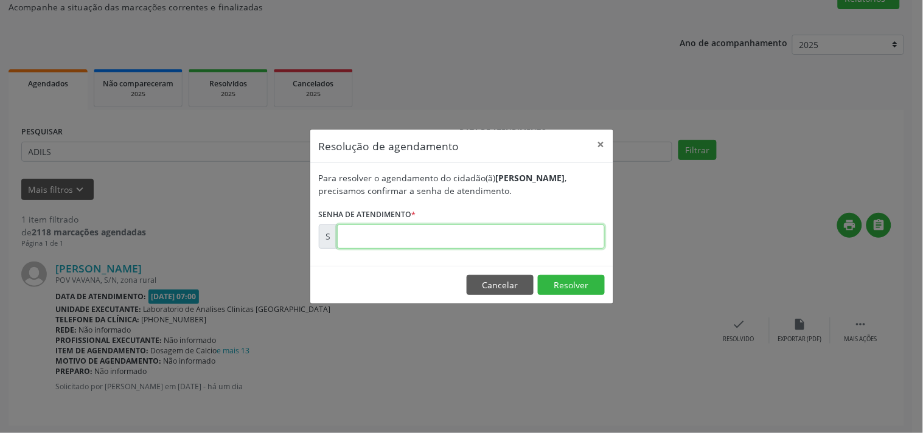
click at [426, 243] on input "text" at bounding box center [471, 236] width 268 height 24
type input "00177295"
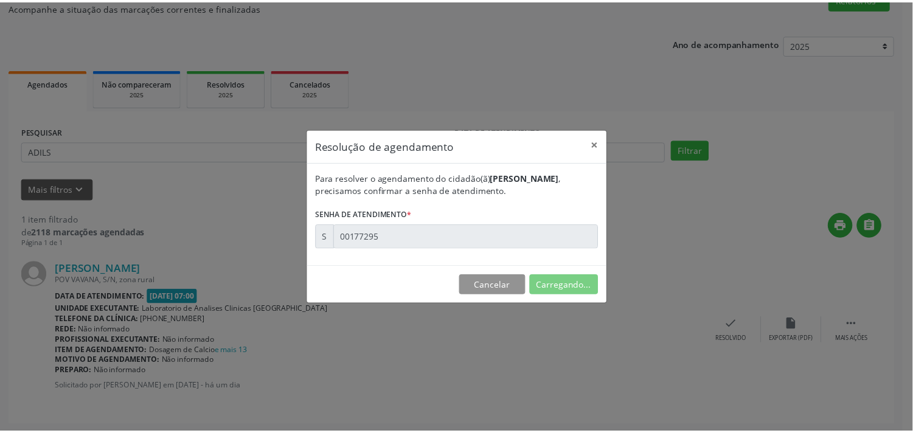
scroll to position [0, 0]
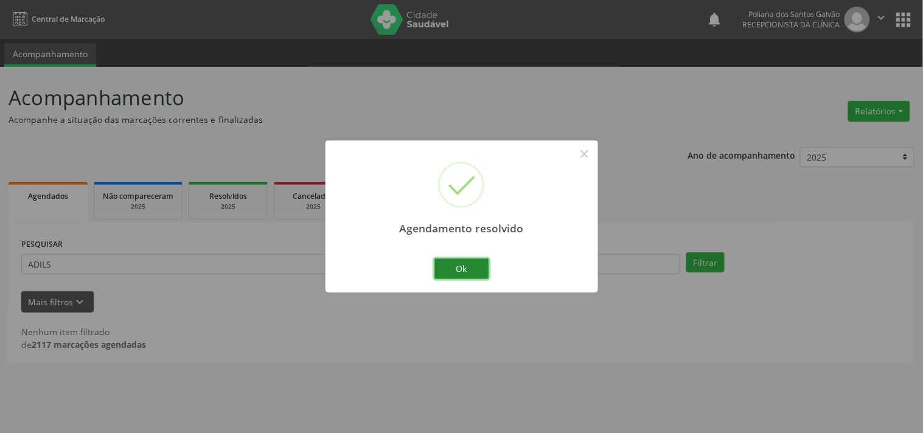
click at [447, 266] on button "Ok" at bounding box center [461, 269] width 55 height 21
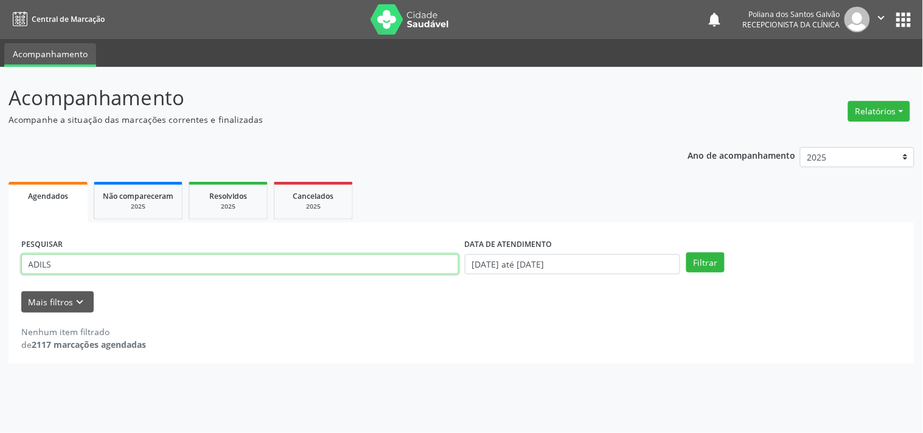
drag, startPoint x: 424, startPoint y: 263, endPoint x: 0, endPoint y: 113, distance: 450.0
click at [0, 119] on div "Acompanhamento Acompanhe a situação das marcações correntes e finalizadas Relat…" at bounding box center [461, 250] width 923 height 366
type input "JAIAN"
click at [686, 252] on button "Filtrar" at bounding box center [705, 262] width 38 height 21
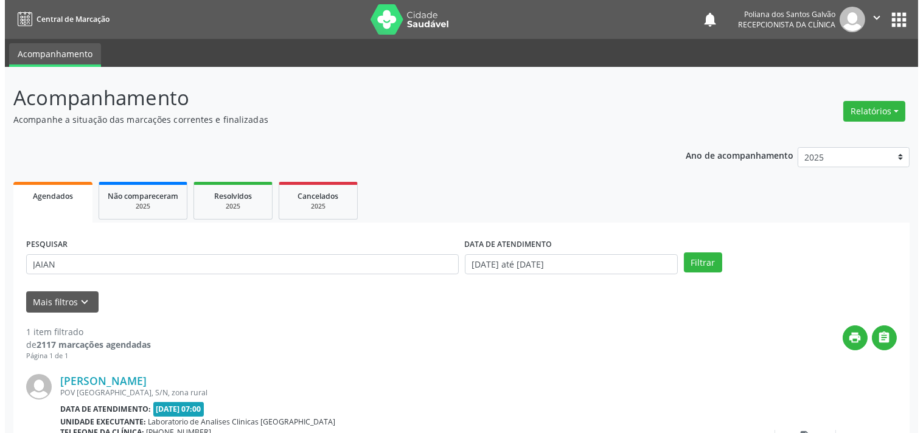
scroll to position [113, 0]
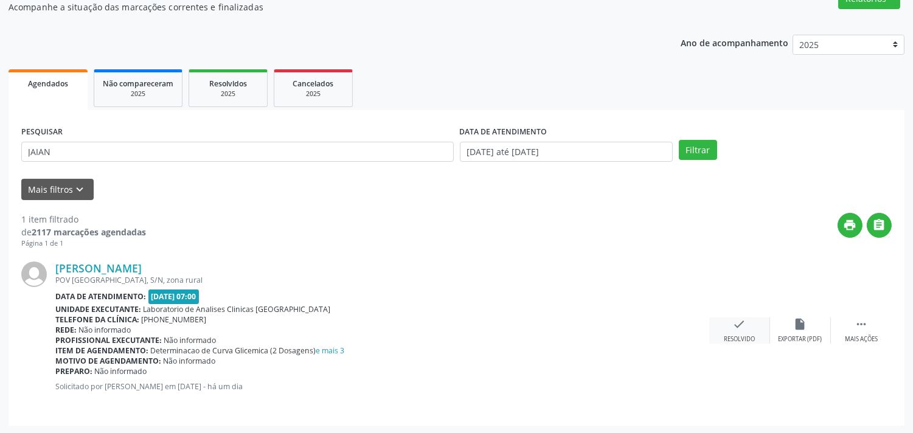
click at [731, 326] on div "check Resolvido" at bounding box center [739, 331] width 61 height 26
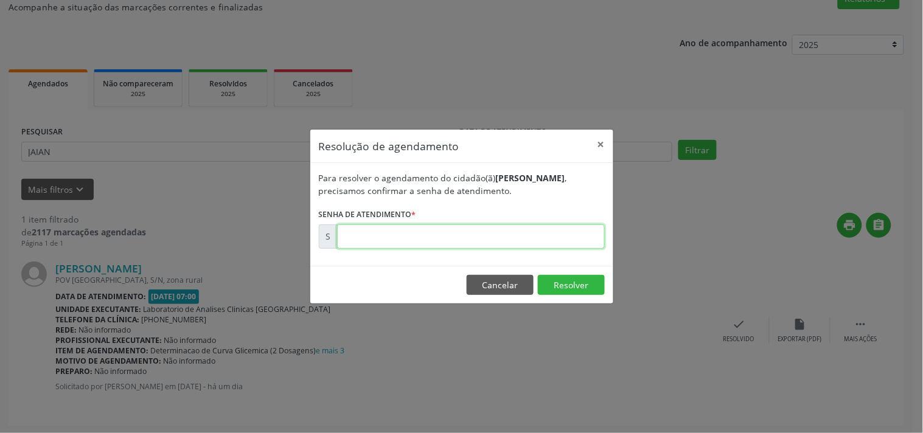
click at [566, 237] on input "text" at bounding box center [471, 236] width 268 height 24
type input "00177275"
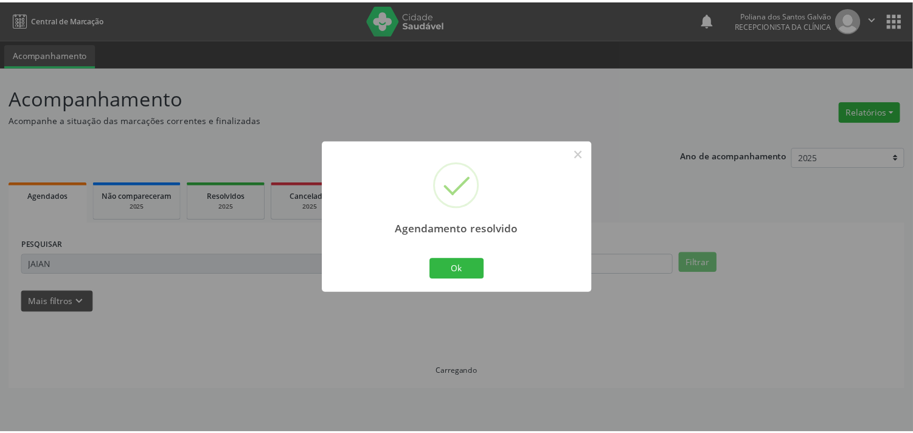
scroll to position [0, 0]
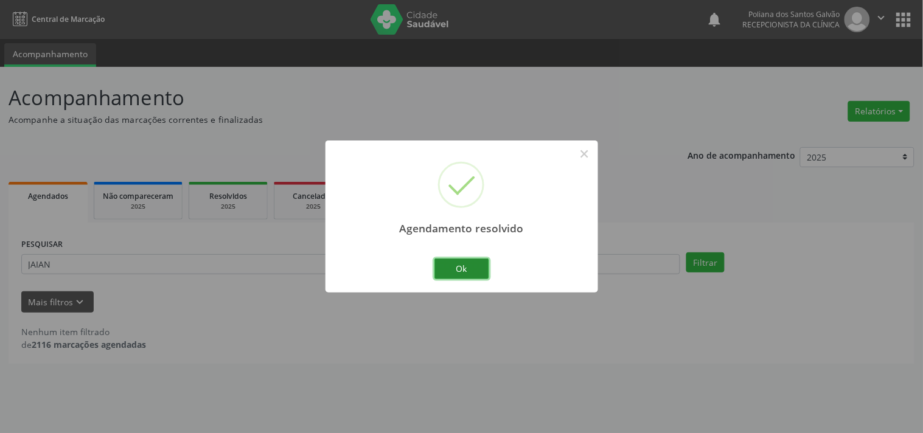
click at [444, 268] on button "Ok" at bounding box center [461, 269] width 55 height 21
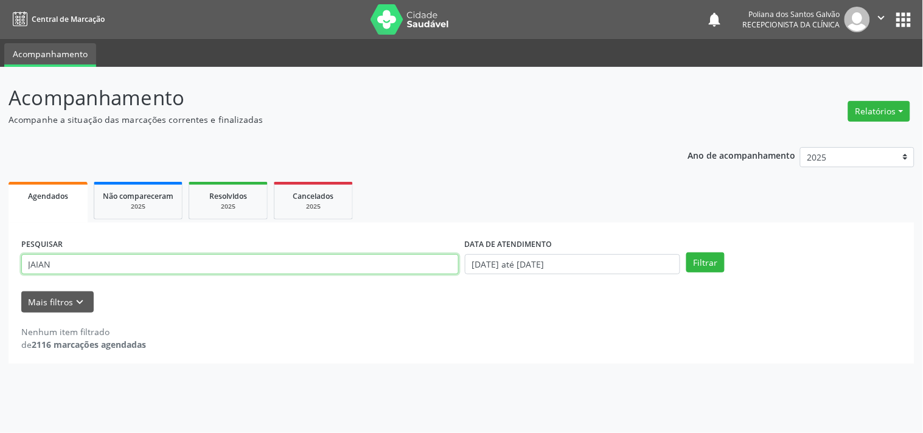
drag, startPoint x: 312, startPoint y: 268, endPoint x: 0, endPoint y: 25, distance: 395.3
click at [0, 75] on div "Acompanhamento Acompanhe a situação das marcações correntes e finalizadas Relat…" at bounding box center [461, 250] width 923 height 366
type input "ROSALV"
click at [686, 252] on button "Filtrar" at bounding box center [705, 262] width 38 height 21
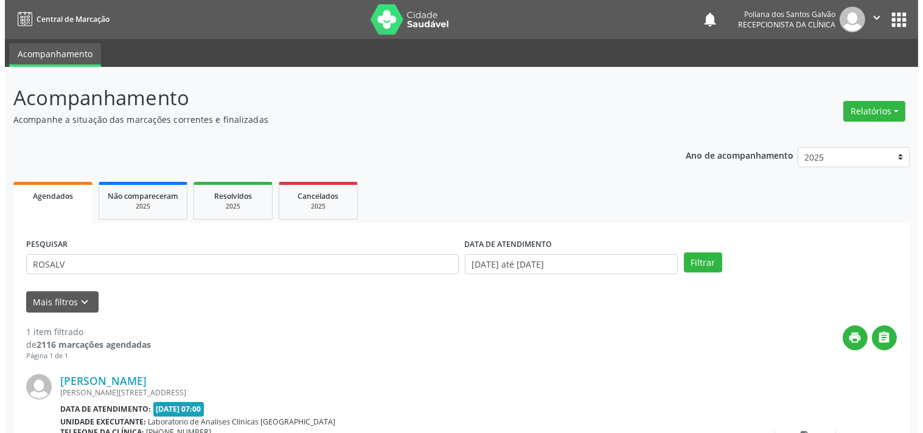
scroll to position [113, 0]
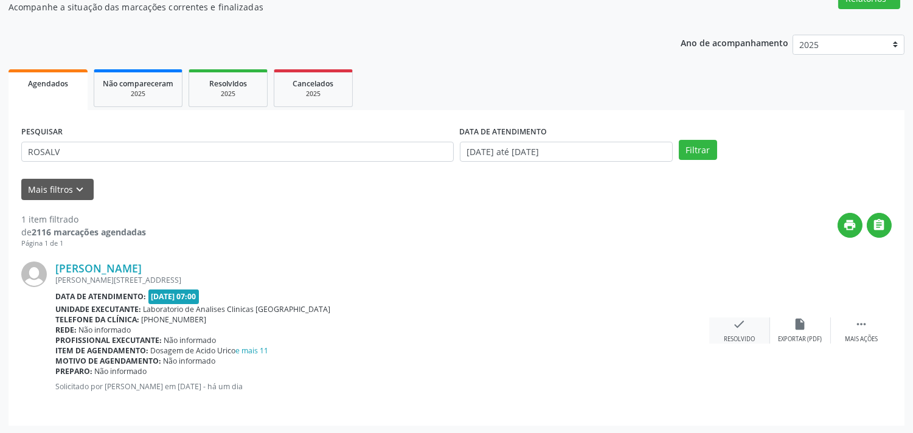
click at [734, 324] on icon "check" at bounding box center [739, 324] width 13 height 13
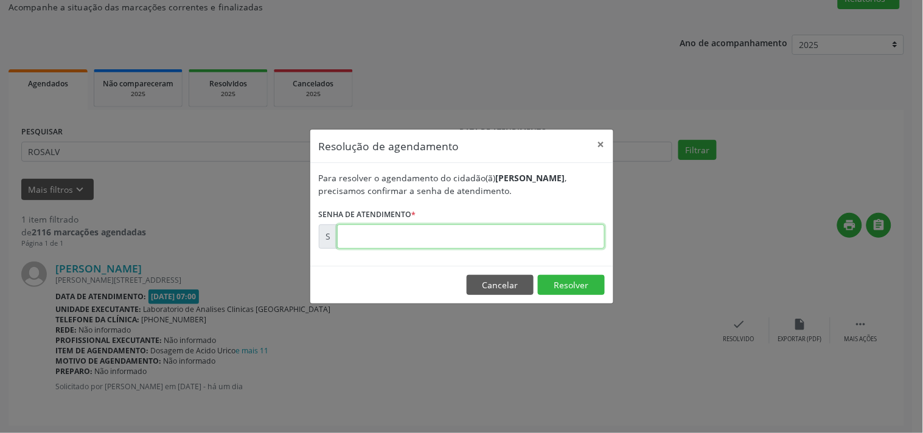
drag, startPoint x: 533, startPoint y: 238, endPoint x: 544, endPoint y: 234, distance: 11.2
click at [543, 234] on input "text" at bounding box center [471, 236] width 268 height 24
type input "00177297"
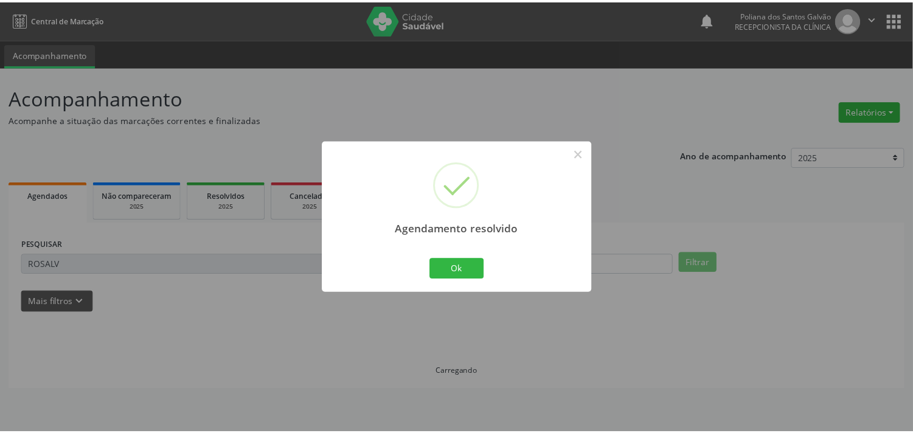
scroll to position [0, 0]
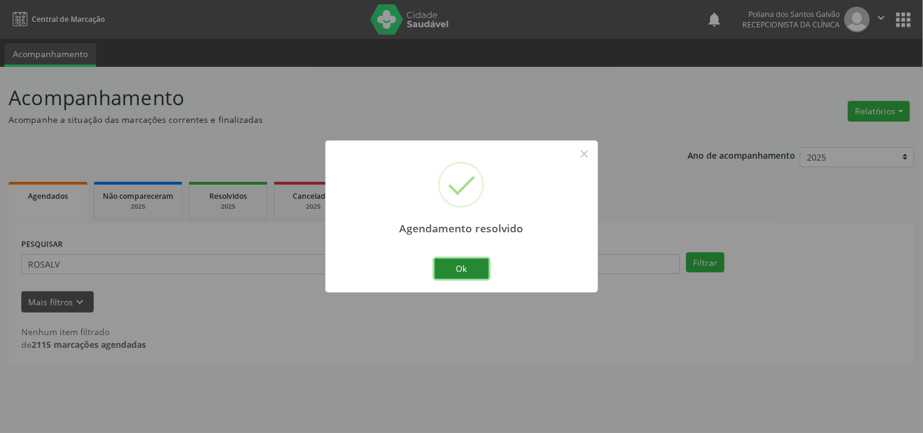
click at [475, 268] on button "Ok" at bounding box center [461, 269] width 55 height 21
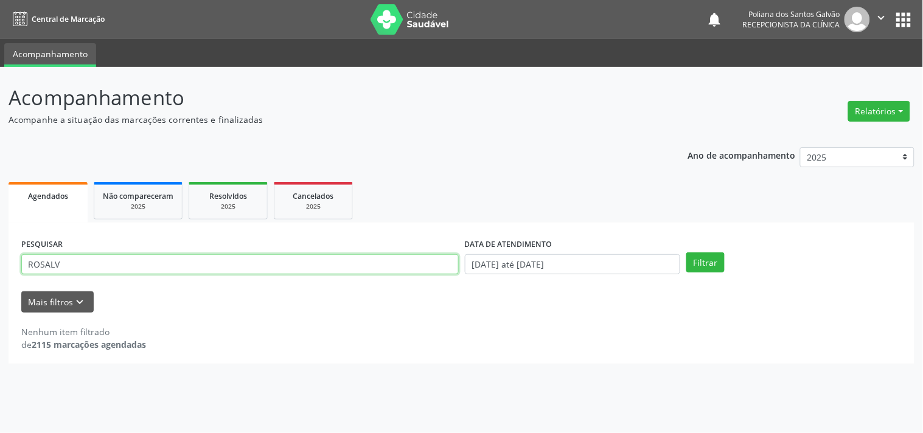
drag, startPoint x: 370, startPoint y: 257, endPoint x: 0, endPoint y: 107, distance: 399.0
click at [0, 110] on div "Acompanhamento Acompanhe a situação das marcações correntes e finalizadas Relat…" at bounding box center [461, 250] width 923 height 366
type input "J"
type input "HAMILT"
click at [686, 252] on button "Filtrar" at bounding box center [705, 262] width 38 height 21
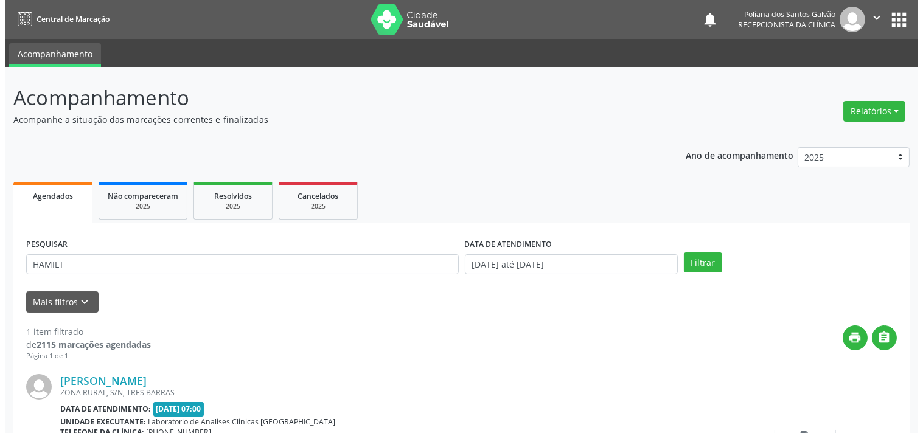
scroll to position [113, 0]
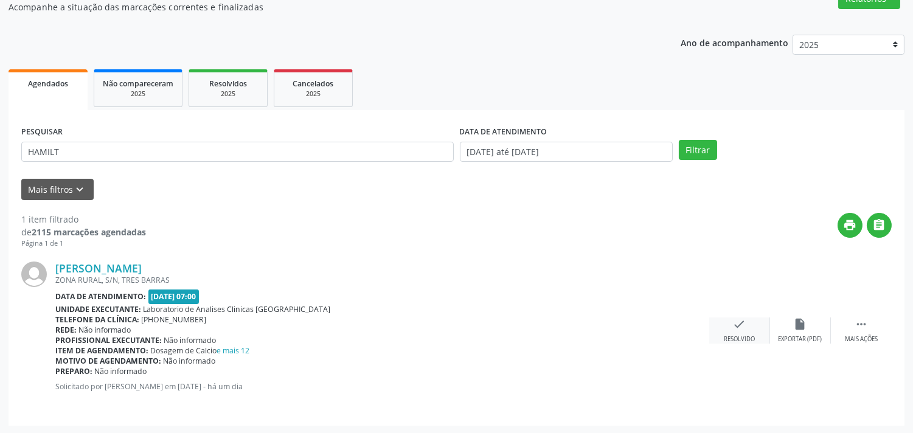
click at [752, 324] on div "check Resolvido" at bounding box center [739, 331] width 61 height 26
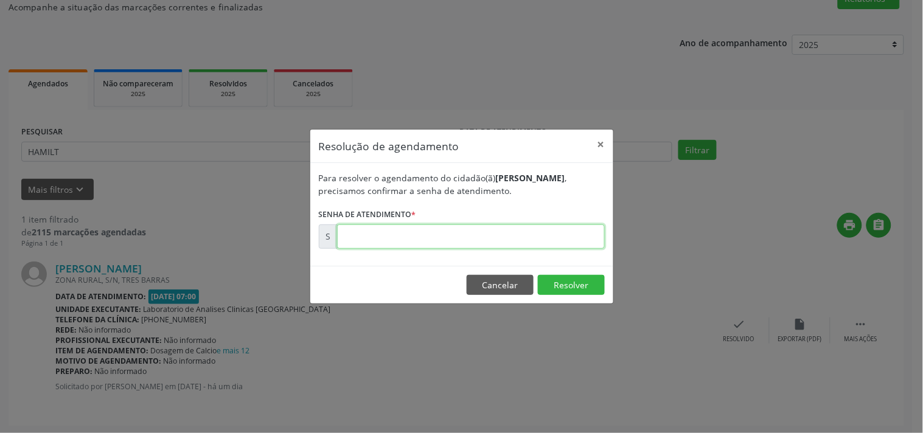
click at [530, 229] on input "text" at bounding box center [471, 236] width 268 height 24
type input "00177296"
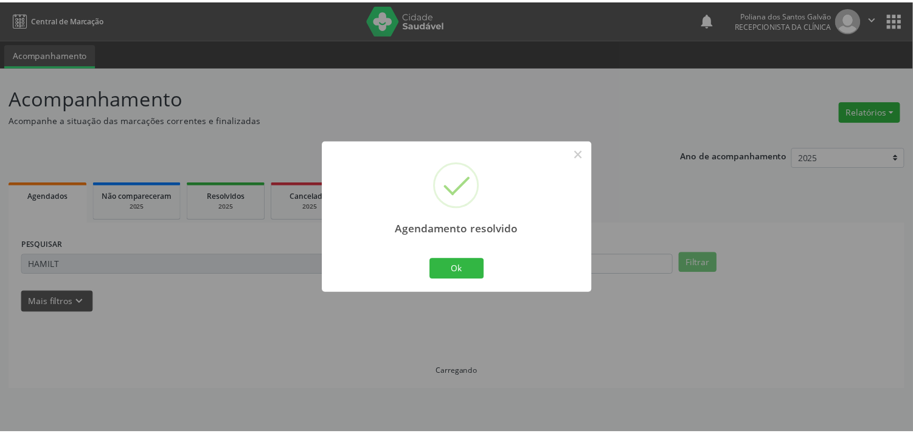
scroll to position [0, 0]
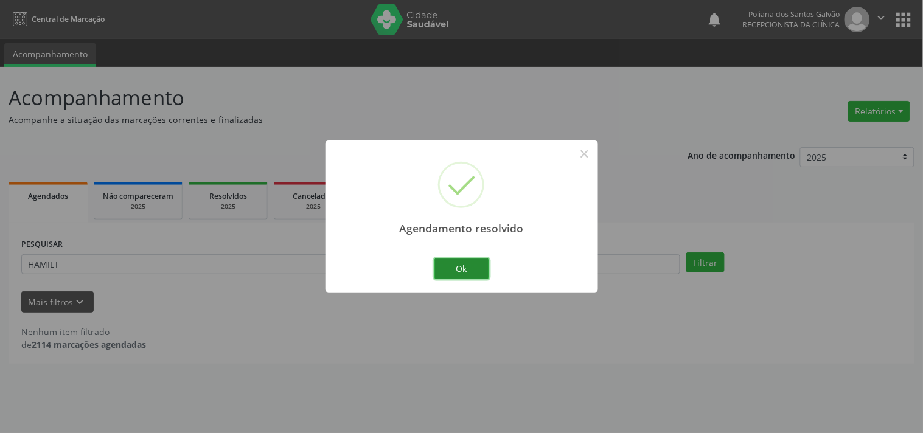
click at [471, 269] on button "Ok" at bounding box center [461, 269] width 55 height 21
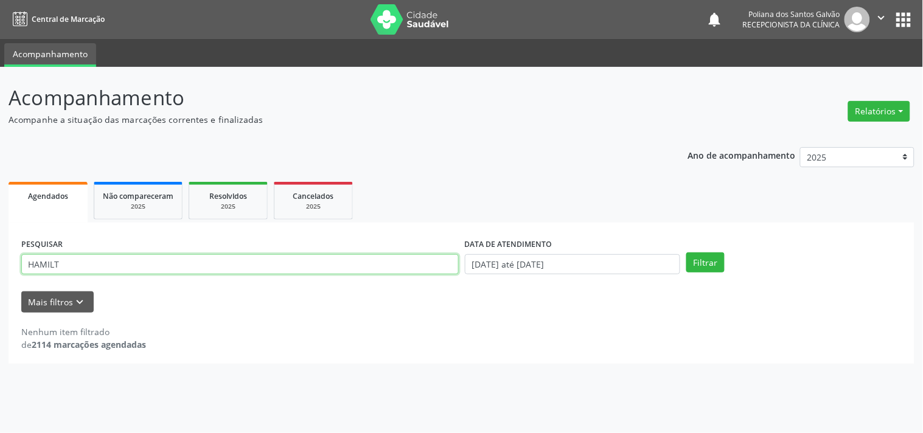
drag, startPoint x: 438, startPoint y: 268, endPoint x: 0, endPoint y: 114, distance: 464.0
click at [0, 144] on div "Acompanhamento Acompanhe a situação das marcações correntes e finalizadas Relat…" at bounding box center [461, 250] width 923 height 366
type input "IRAIL"
click at [686, 252] on button "Filtrar" at bounding box center [705, 262] width 38 height 21
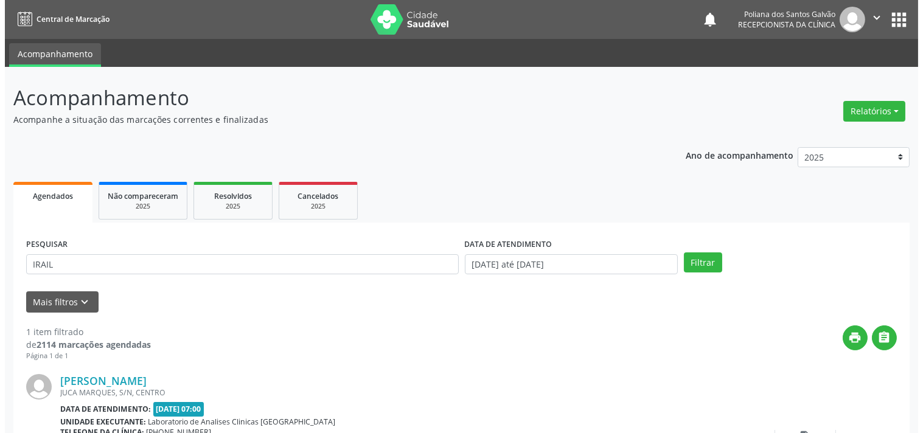
scroll to position [113, 0]
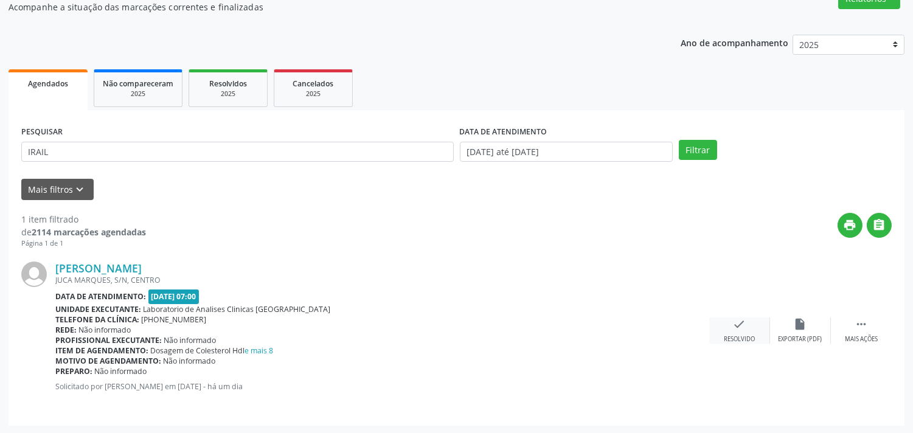
click at [728, 326] on div "check Resolvido" at bounding box center [739, 331] width 61 height 26
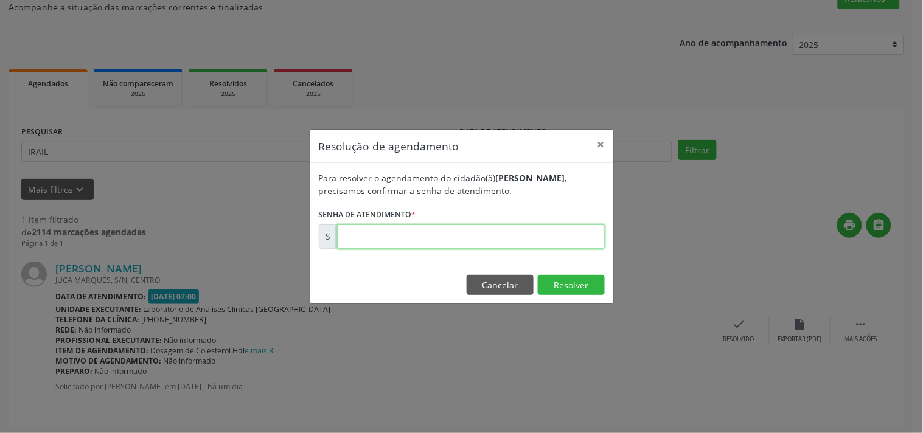
click at [566, 238] on input "text" at bounding box center [471, 236] width 268 height 24
type input "00177282"
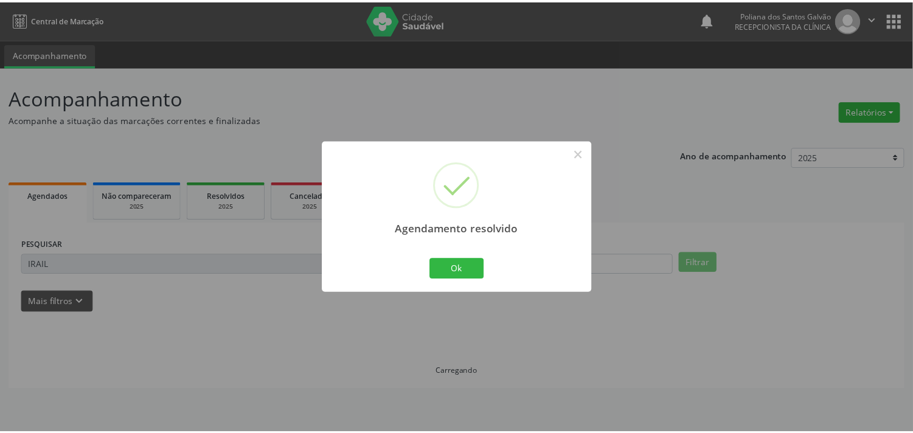
scroll to position [0, 0]
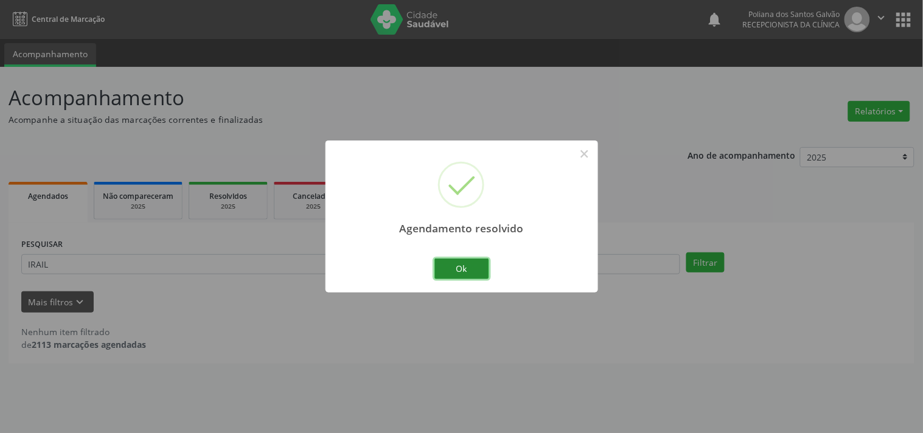
click at [467, 269] on button "Ok" at bounding box center [461, 269] width 55 height 21
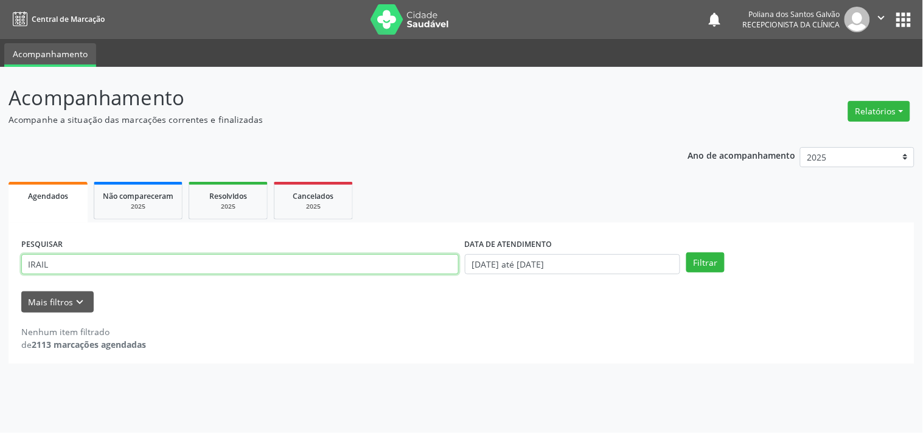
drag, startPoint x: 393, startPoint y: 260, endPoint x: 0, endPoint y: 52, distance: 444.6
click at [0, 52] on div "Central de Marcação notifications Poliana dos Santos Galvão Recepcionista da cl…" at bounding box center [461, 216] width 923 height 433
type input "DAIAN"
click at [686, 252] on button "Filtrar" at bounding box center [705, 262] width 38 height 21
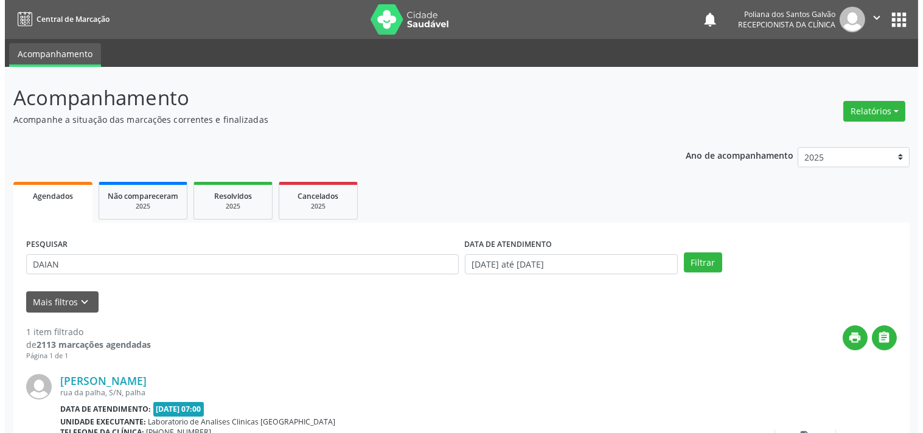
scroll to position [113, 0]
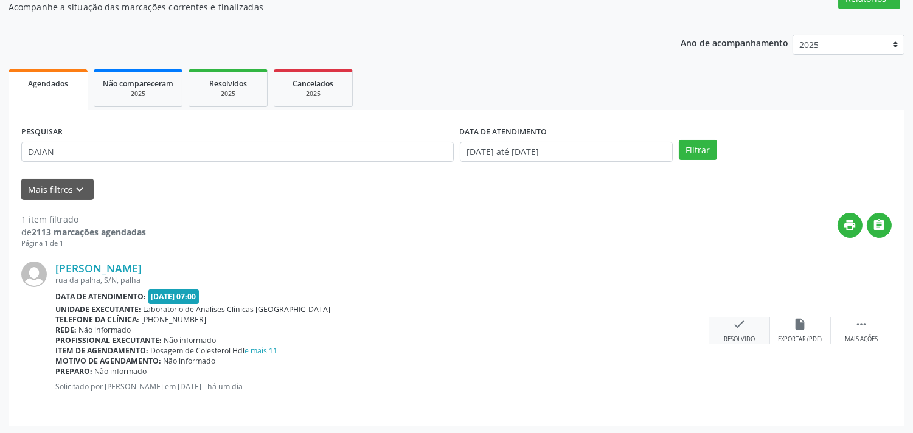
click at [745, 330] on div "check Resolvido" at bounding box center [739, 331] width 61 height 26
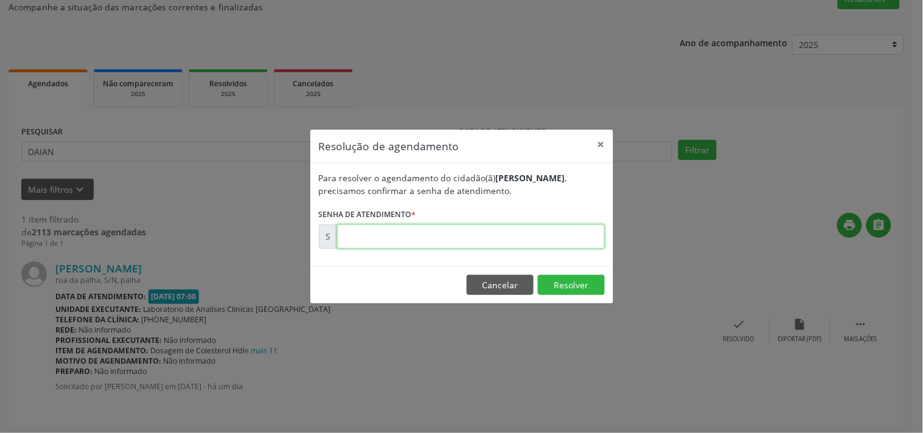
click at [566, 239] on input "text" at bounding box center [471, 236] width 268 height 24
type input "00177293"
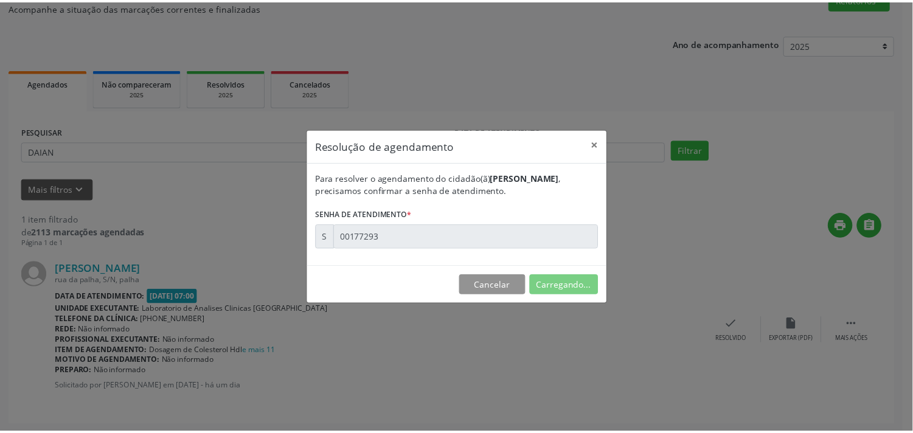
scroll to position [0, 0]
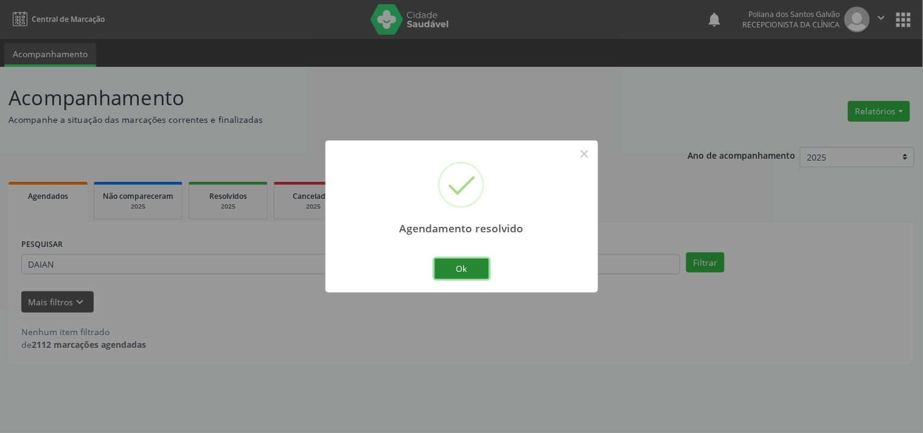
click at [483, 260] on button "Ok" at bounding box center [461, 269] width 55 height 21
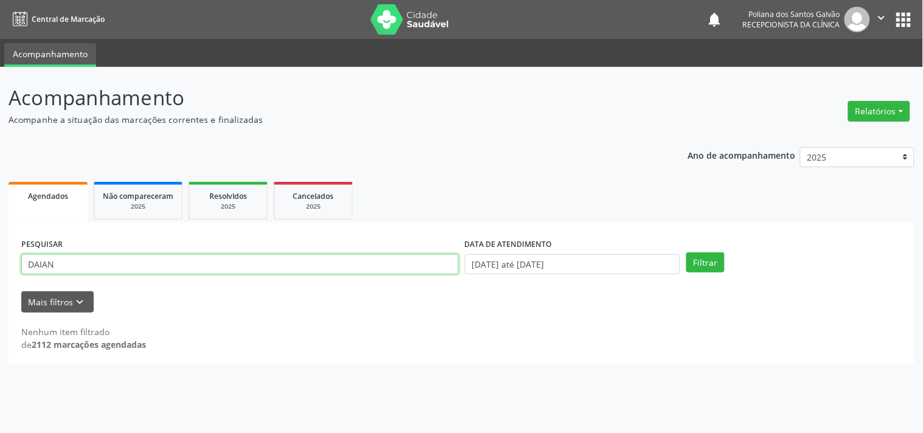
drag, startPoint x: 387, startPoint y: 262, endPoint x: 0, endPoint y: 19, distance: 456.9
click at [0, 76] on div "Acompanhamento Acompanhe a situação das marcações correntes e finalizadas Relat…" at bounding box center [461, 250] width 923 height 366
type input "UE"
click at [686, 252] on button "Filtrar" at bounding box center [705, 262] width 38 height 21
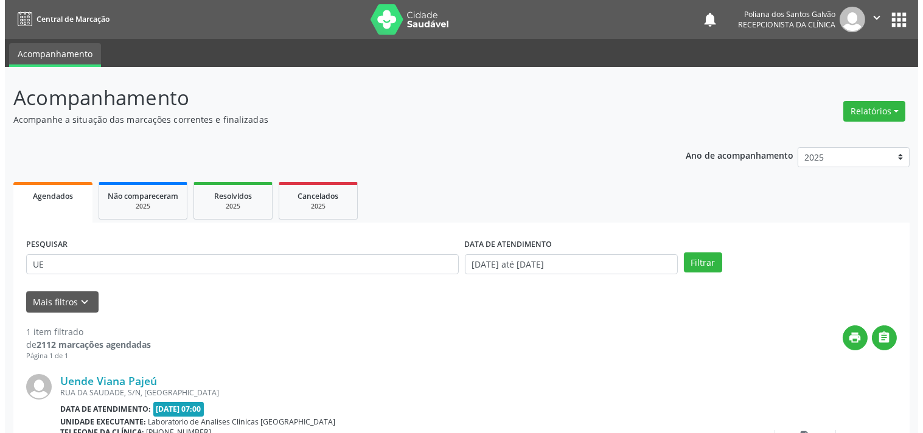
scroll to position [113, 0]
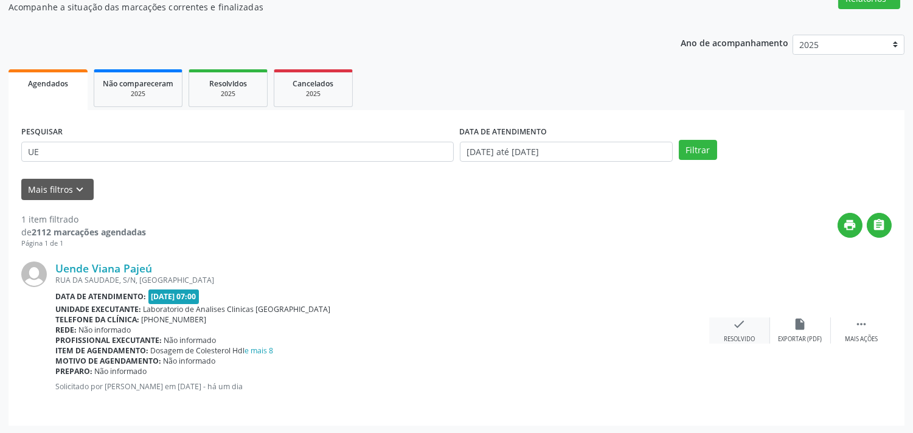
click at [738, 333] on div "check Resolvido" at bounding box center [739, 331] width 61 height 26
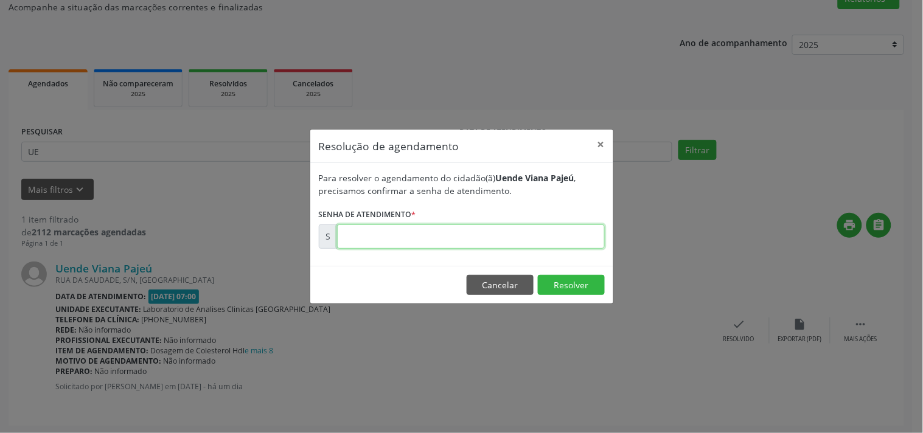
click at [535, 239] on input "text" at bounding box center [471, 236] width 268 height 24
type input "00177278"
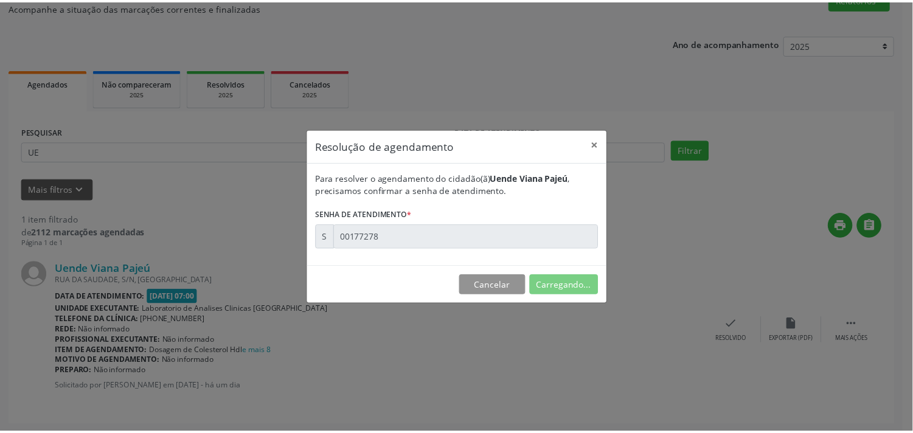
scroll to position [0, 0]
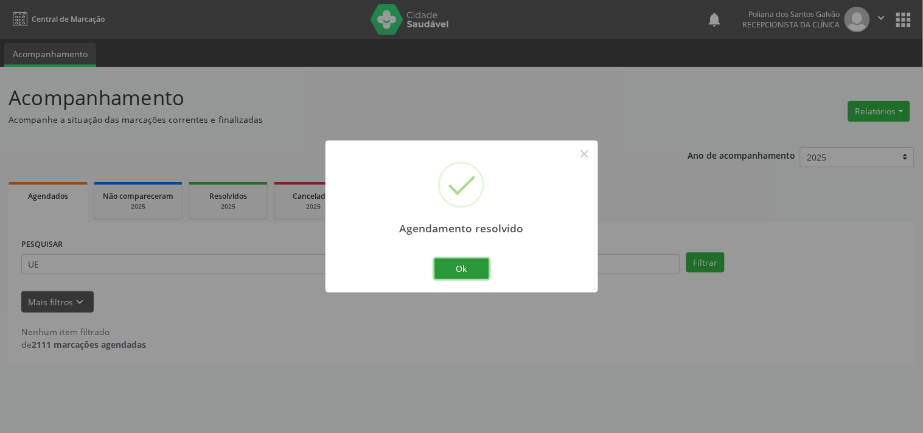
drag, startPoint x: 473, startPoint y: 265, endPoint x: 280, endPoint y: 269, distance: 192.3
click at [467, 268] on button "Ok" at bounding box center [461, 269] width 55 height 21
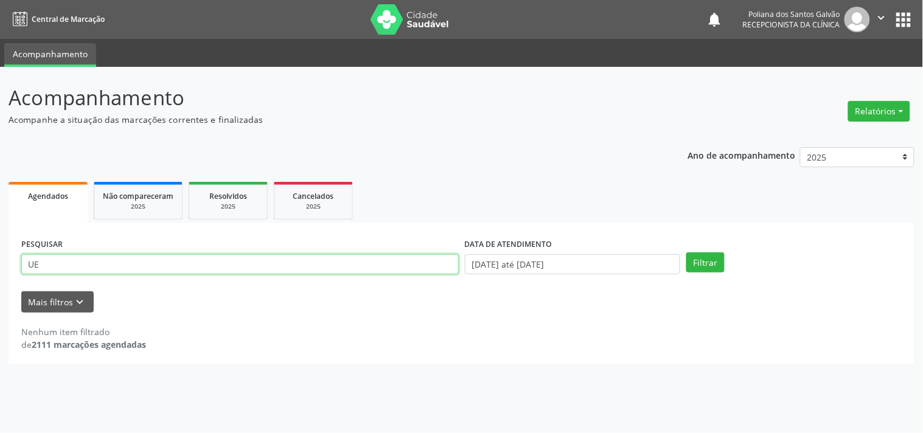
drag, startPoint x: 301, startPoint y: 264, endPoint x: 0, endPoint y: 167, distance: 316.5
click at [0, 177] on div "Acompanhamento Acompanhe a situação das marcações correntes e finalizadas Relat…" at bounding box center [461, 250] width 923 height 366
type input "MAGNA"
click at [686, 252] on button "Filtrar" at bounding box center [705, 262] width 38 height 21
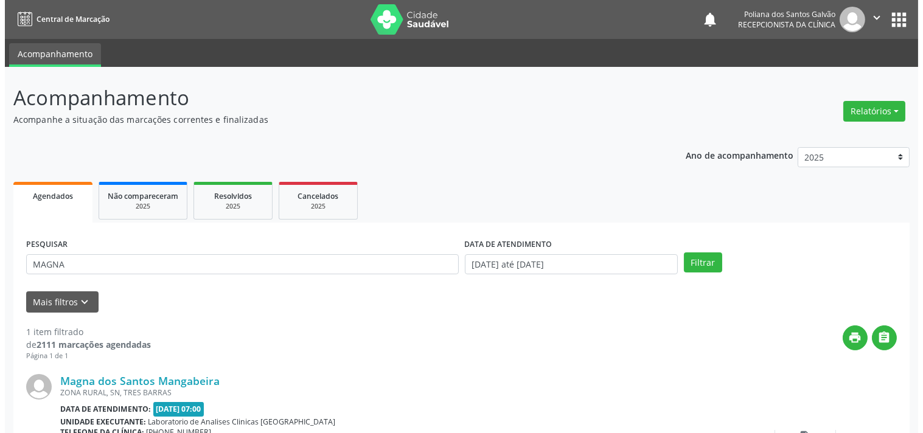
scroll to position [113, 0]
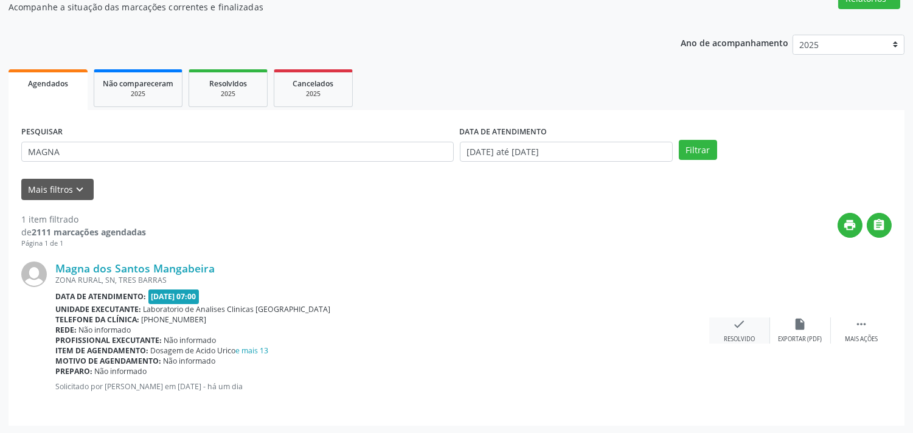
click at [740, 318] on icon "check" at bounding box center [739, 324] width 13 height 13
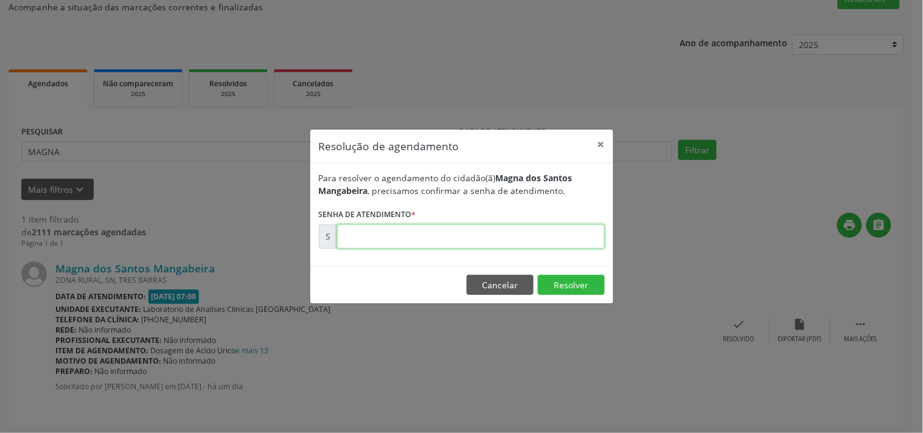
click at [557, 231] on input "text" at bounding box center [471, 236] width 268 height 24
type input "00177341"
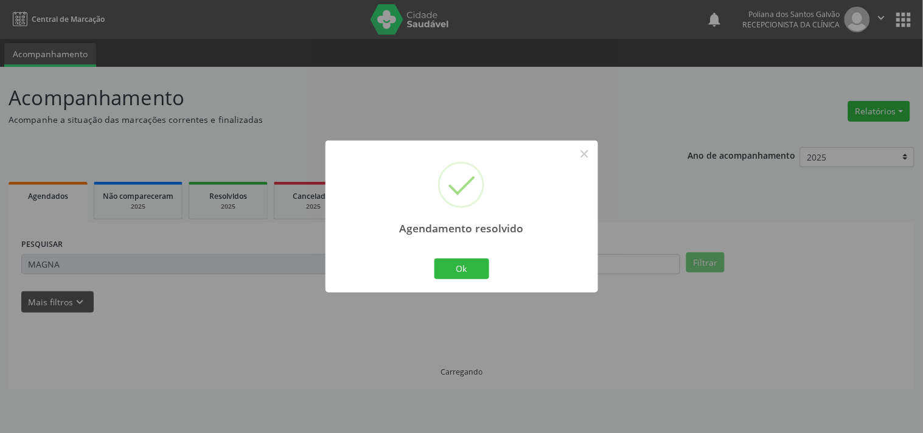
scroll to position [0, 0]
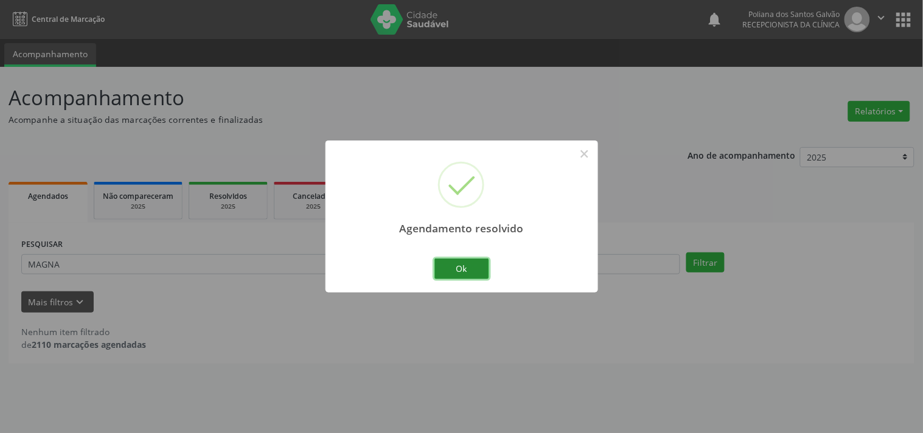
click at [458, 266] on button "Ok" at bounding box center [461, 269] width 55 height 21
